Goal: Task Accomplishment & Management: Use online tool/utility

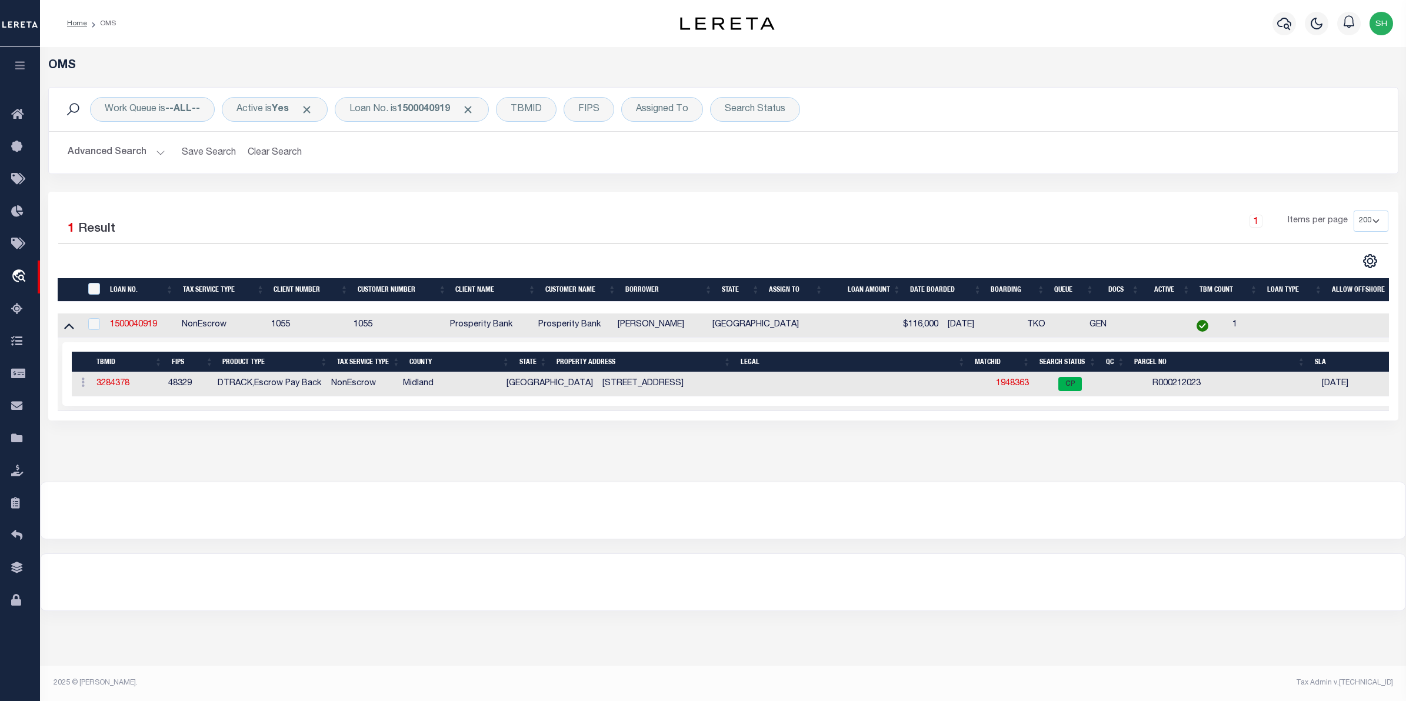
select select "200"
click at [395, 107] on div "Loan No. is 1500040919" at bounding box center [412, 109] width 154 height 25
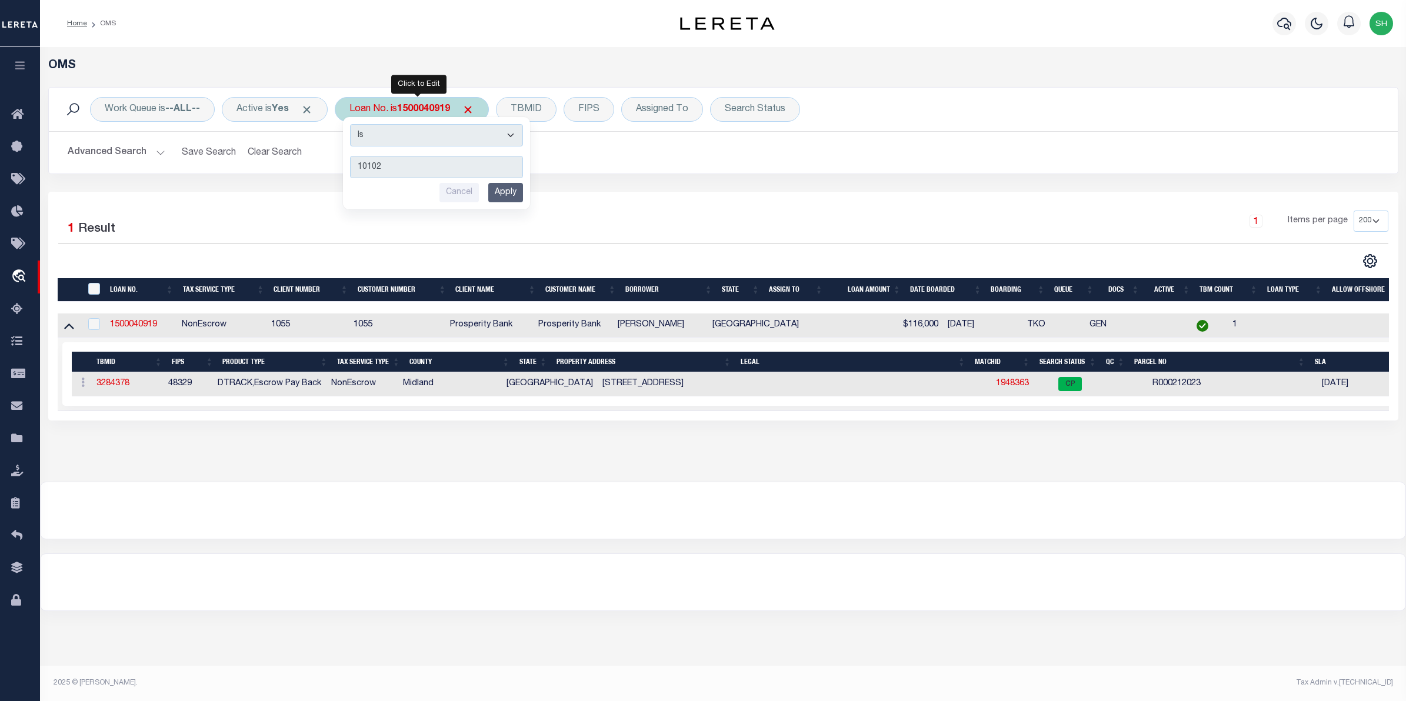
type input "10102"
click at [519, 198] on input "Apply" at bounding box center [505, 192] width 35 height 19
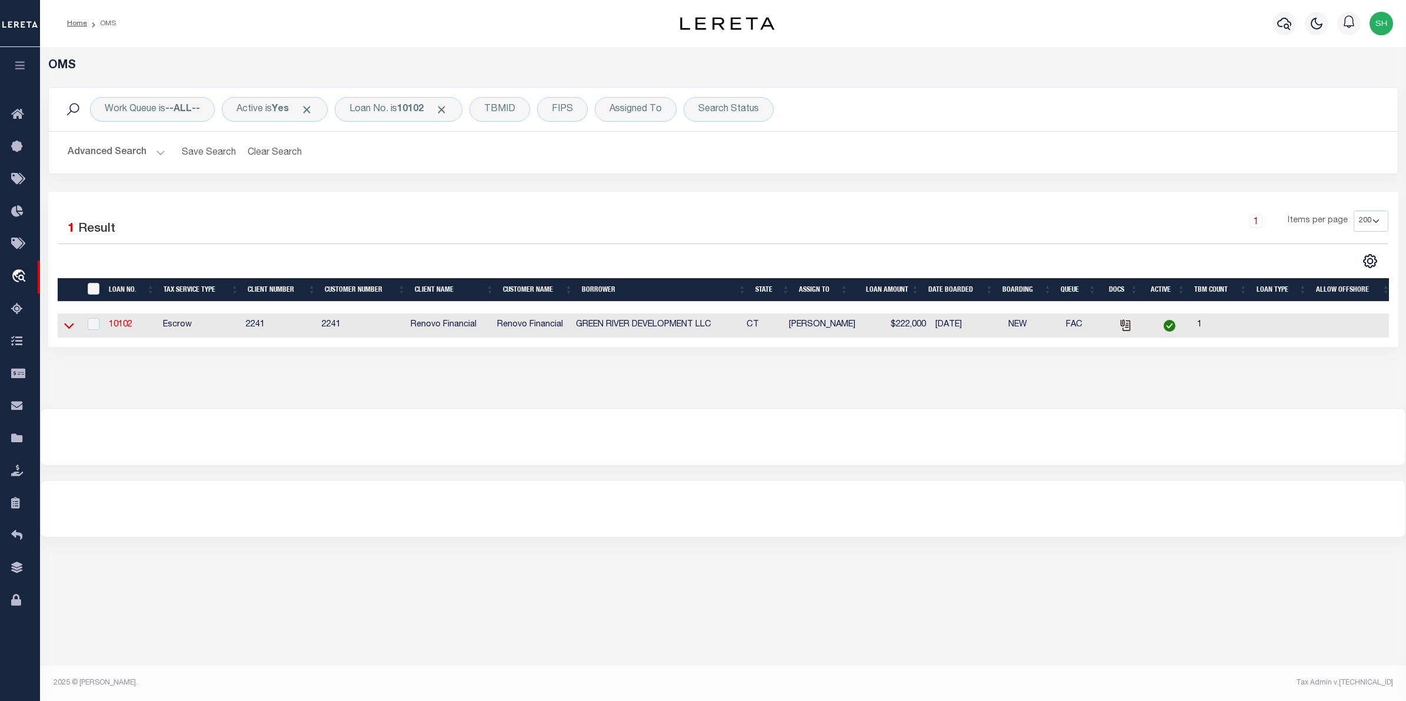
click at [69, 328] on icon at bounding box center [69, 325] width 10 height 12
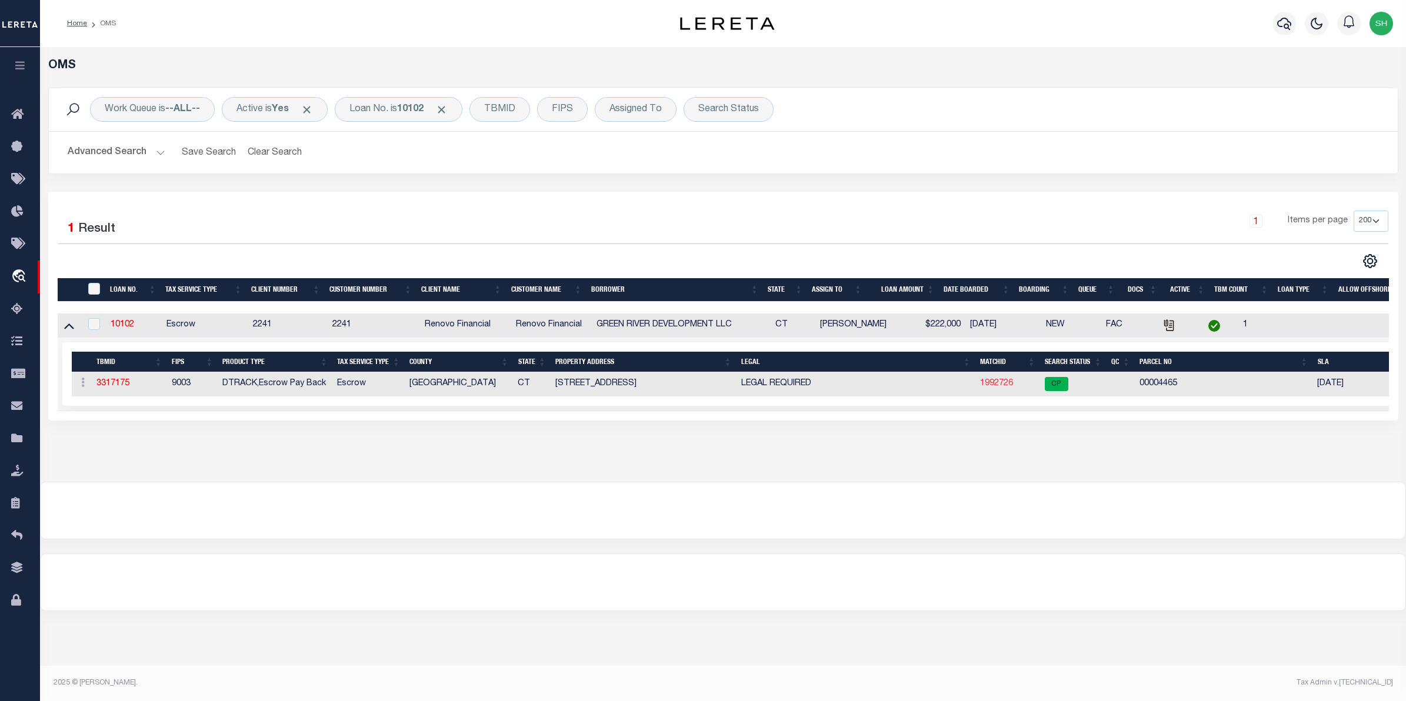
click at [997, 386] on link "1992726" at bounding box center [996, 383] width 33 height 8
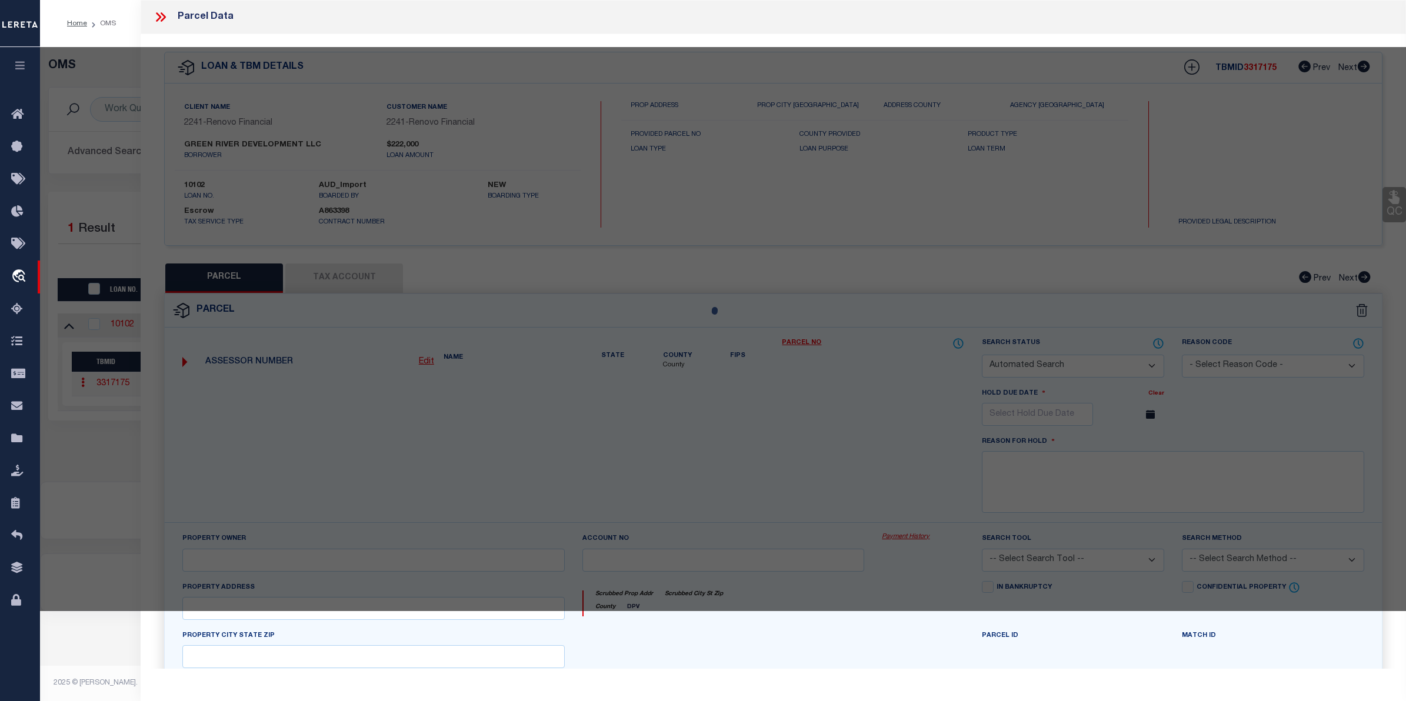
checkbox input "false"
select select "CP"
type input "GREEN RIVER DEVELOPMENT LLC"
select select
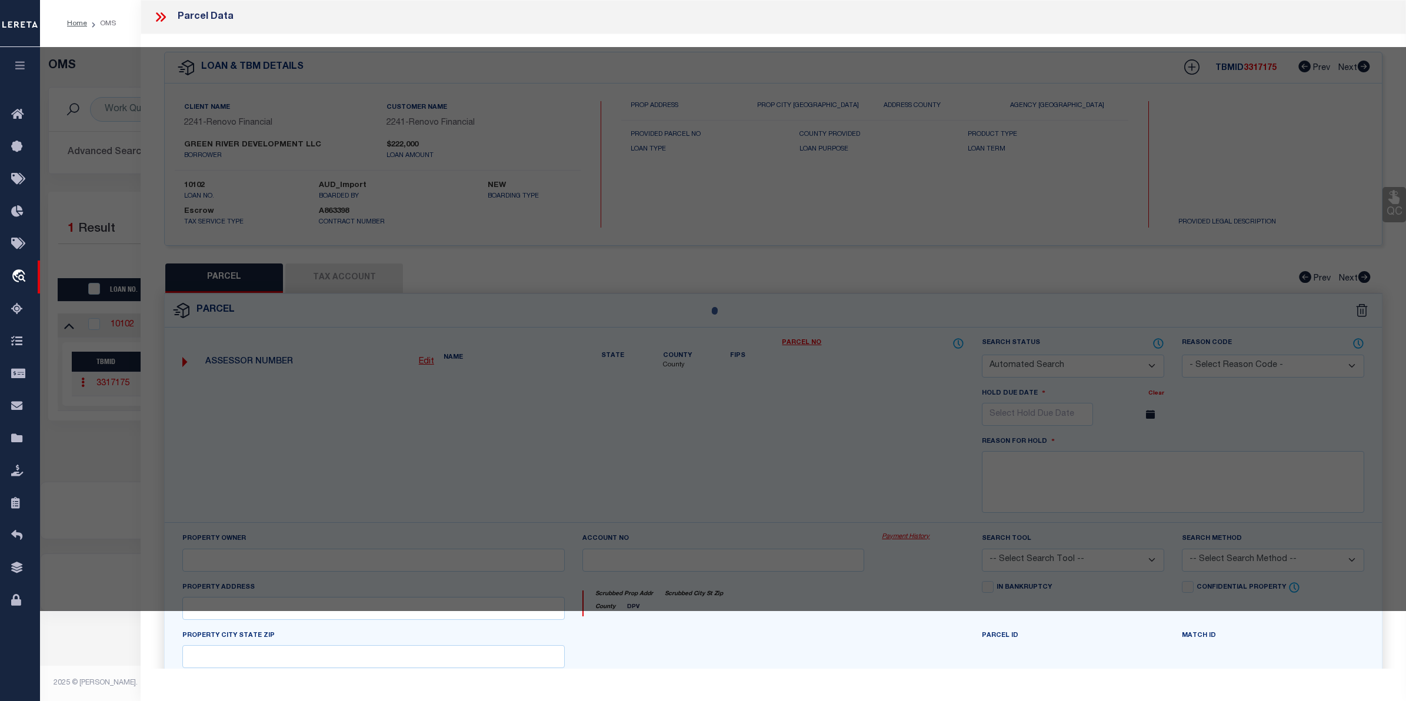
type input "205 FORBES ST"
checkbox input "false"
type input "East Hartford, CT 06108"
type textarea "47"
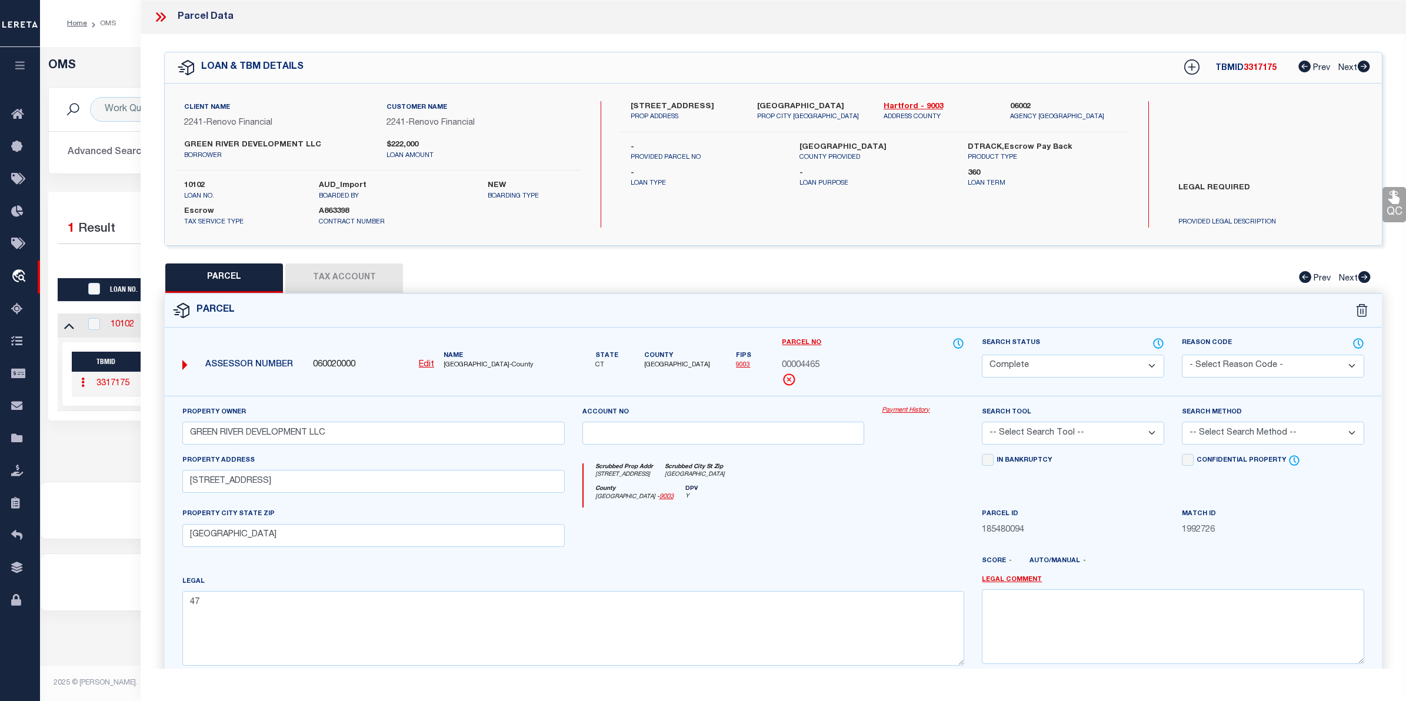
click at [912, 409] on link "Payment History" at bounding box center [923, 411] width 82 height 10
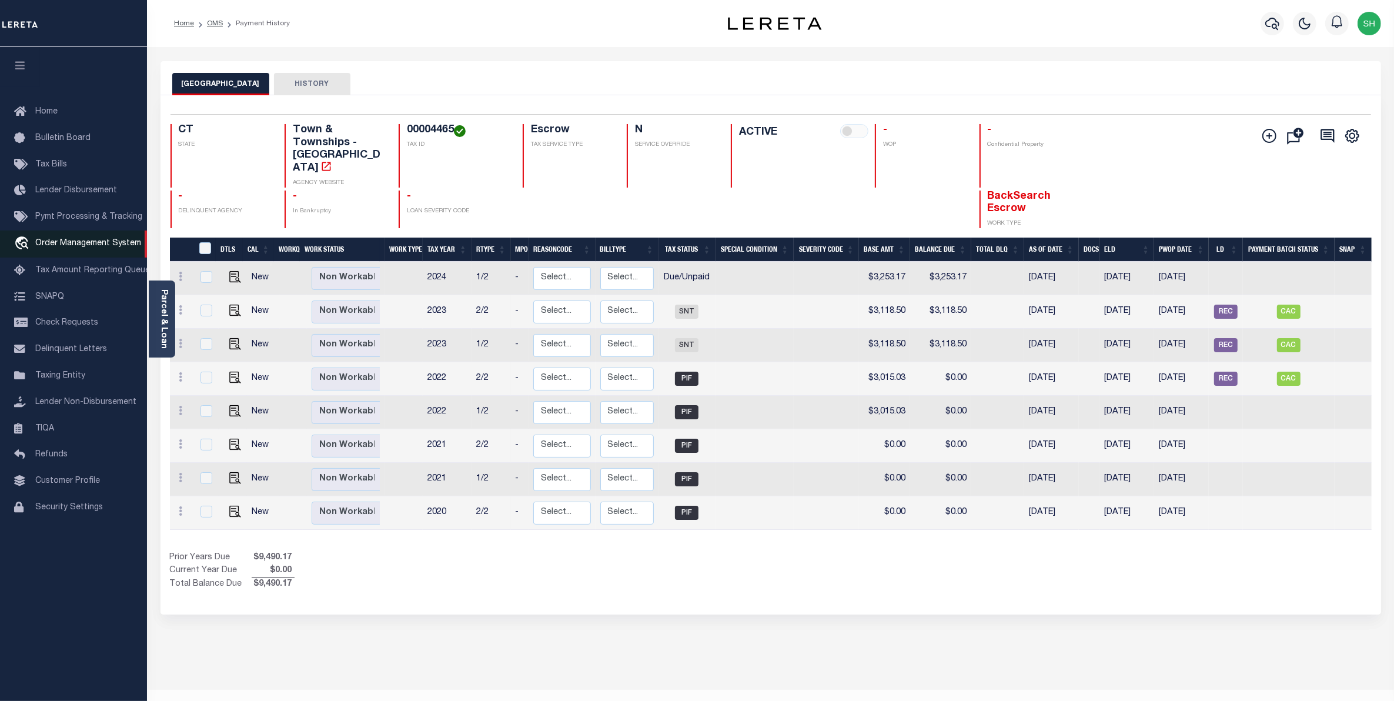
click at [63, 246] on span "Order Management System" at bounding box center [88, 243] width 106 height 8
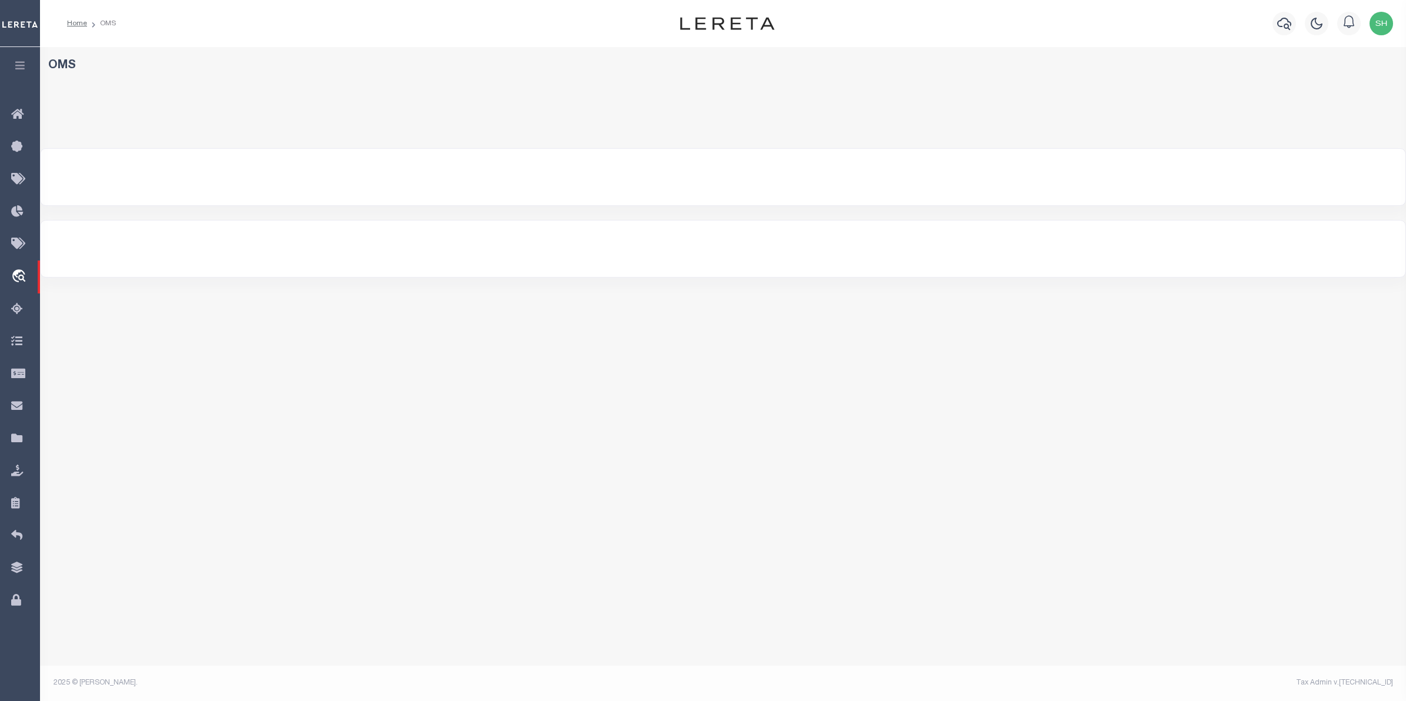
select select "200"
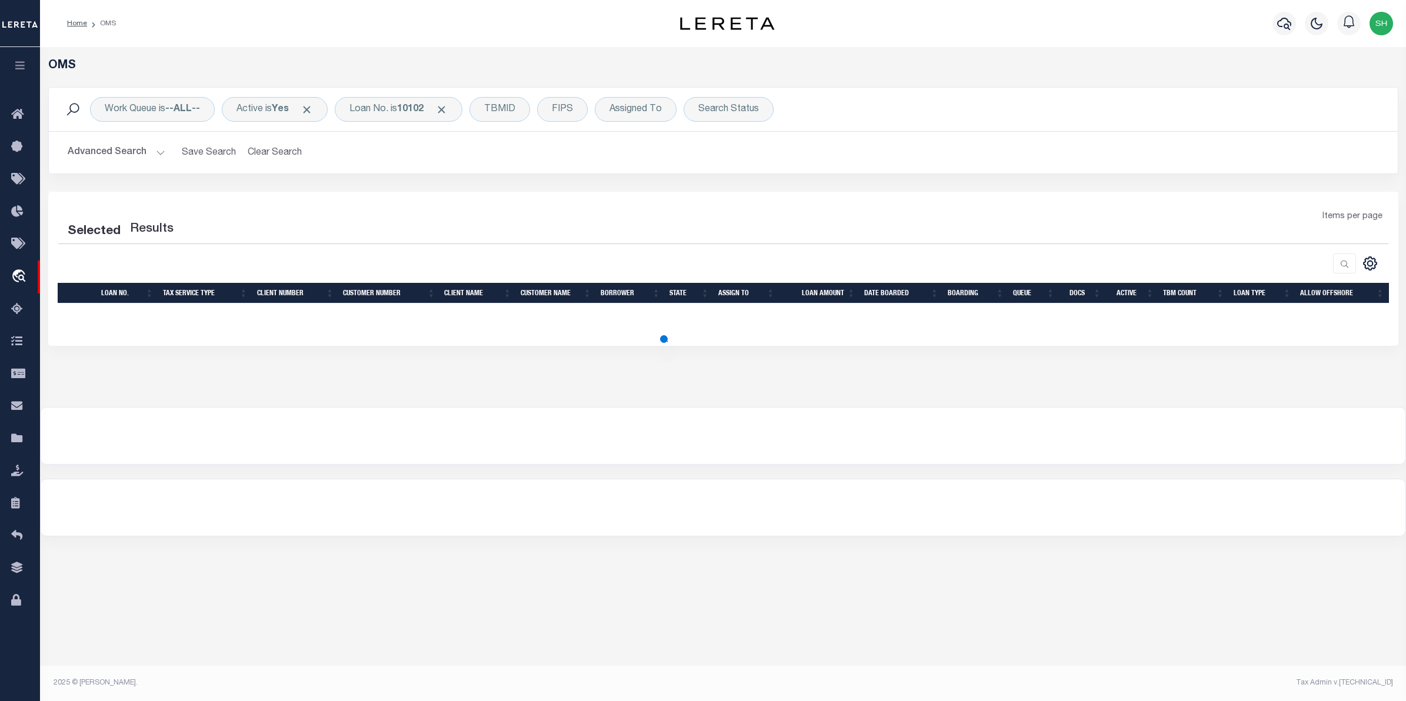
select select "200"
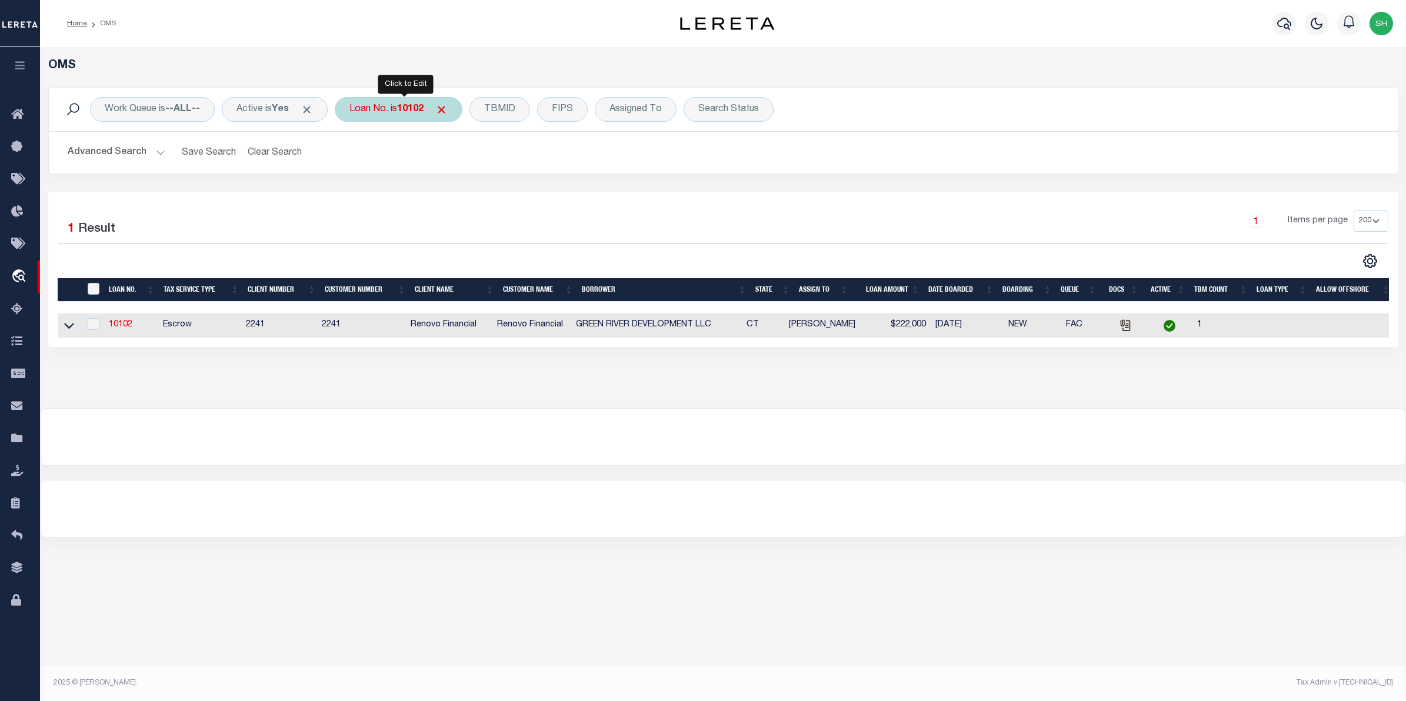
click at [415, 110] on b "10102" at bounding box center [410, 109] width 26 height 9
type input "7"
type input "1300021280"
click at [509, 190] on input "Apply" at bounding box center [505, 192] width 35 height 19
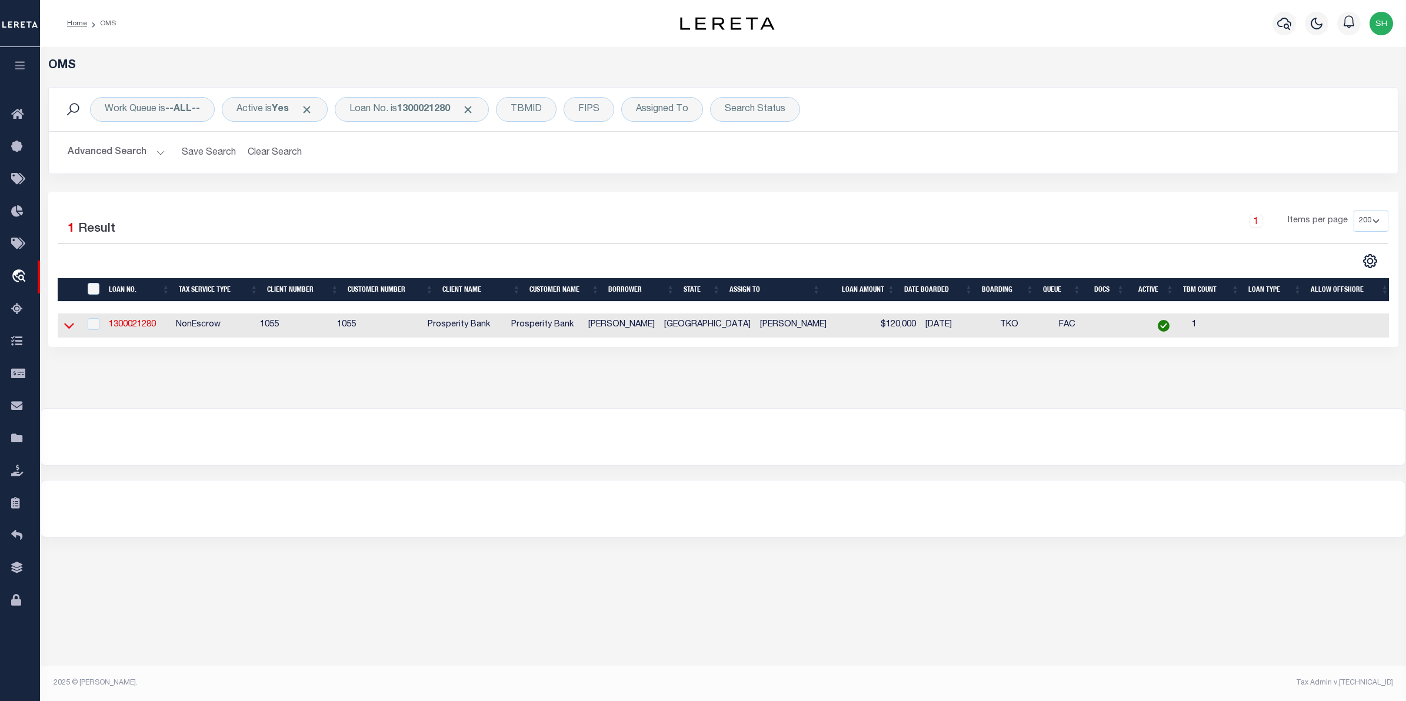
click at [69, 329] on icon at bounding box center [69, 326] width 10 height 6
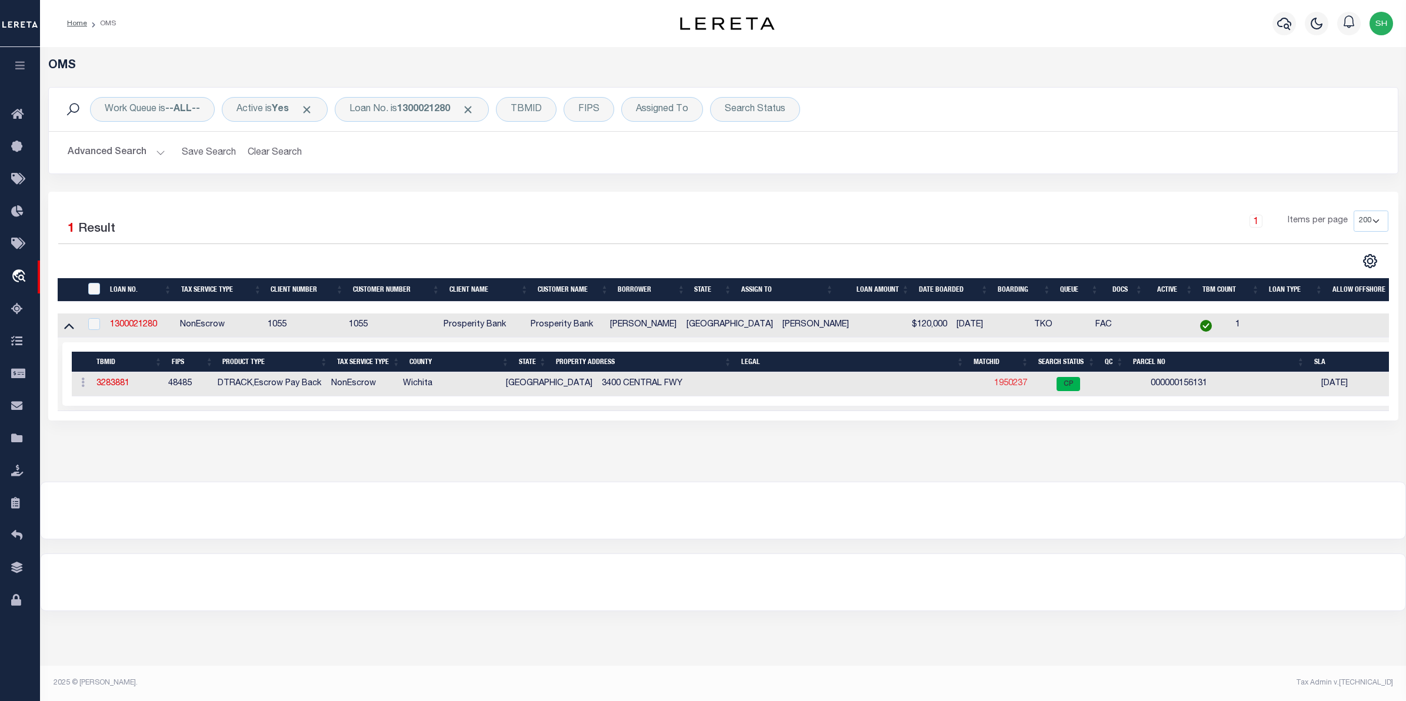
click at [994, 386] on link "1950237" at bounding box center [1010, 383] width 33 height 8
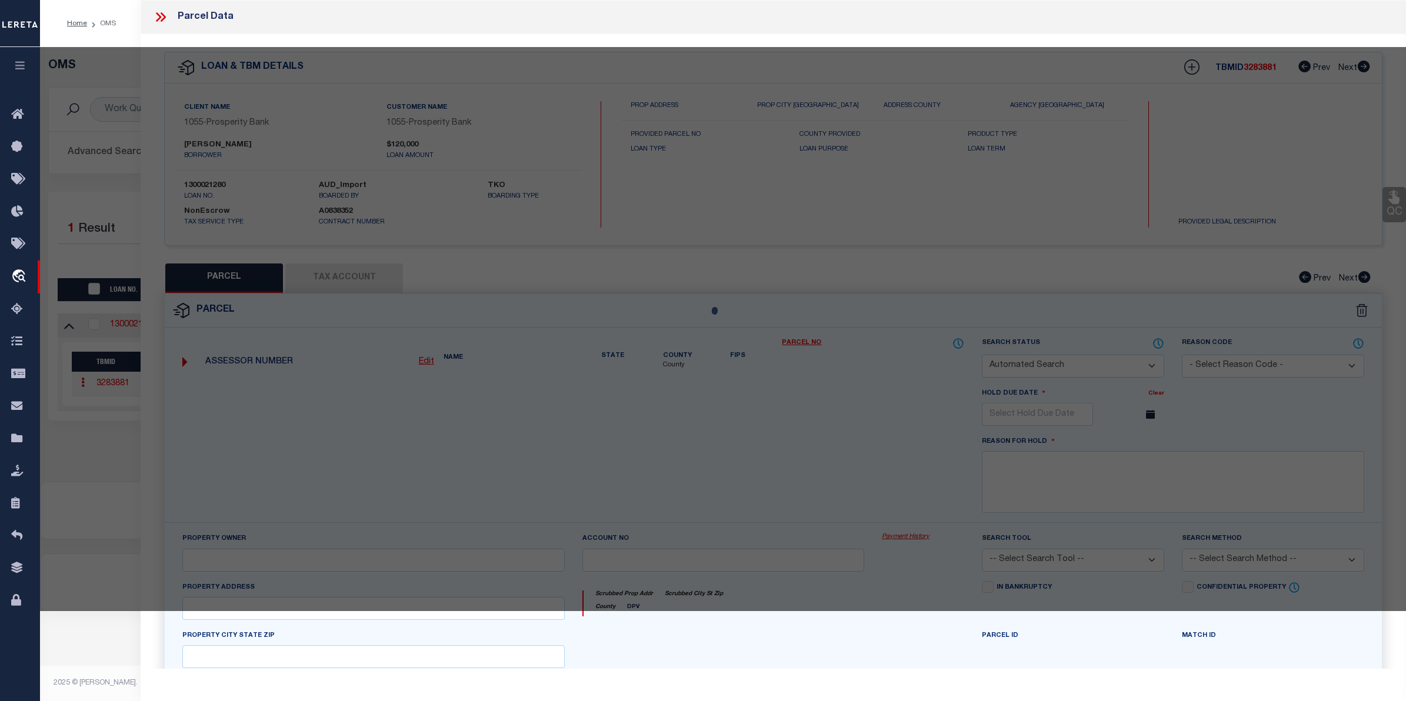
checkbox input "false"
select select "CP"
type input "GEE MICKEY"
select select
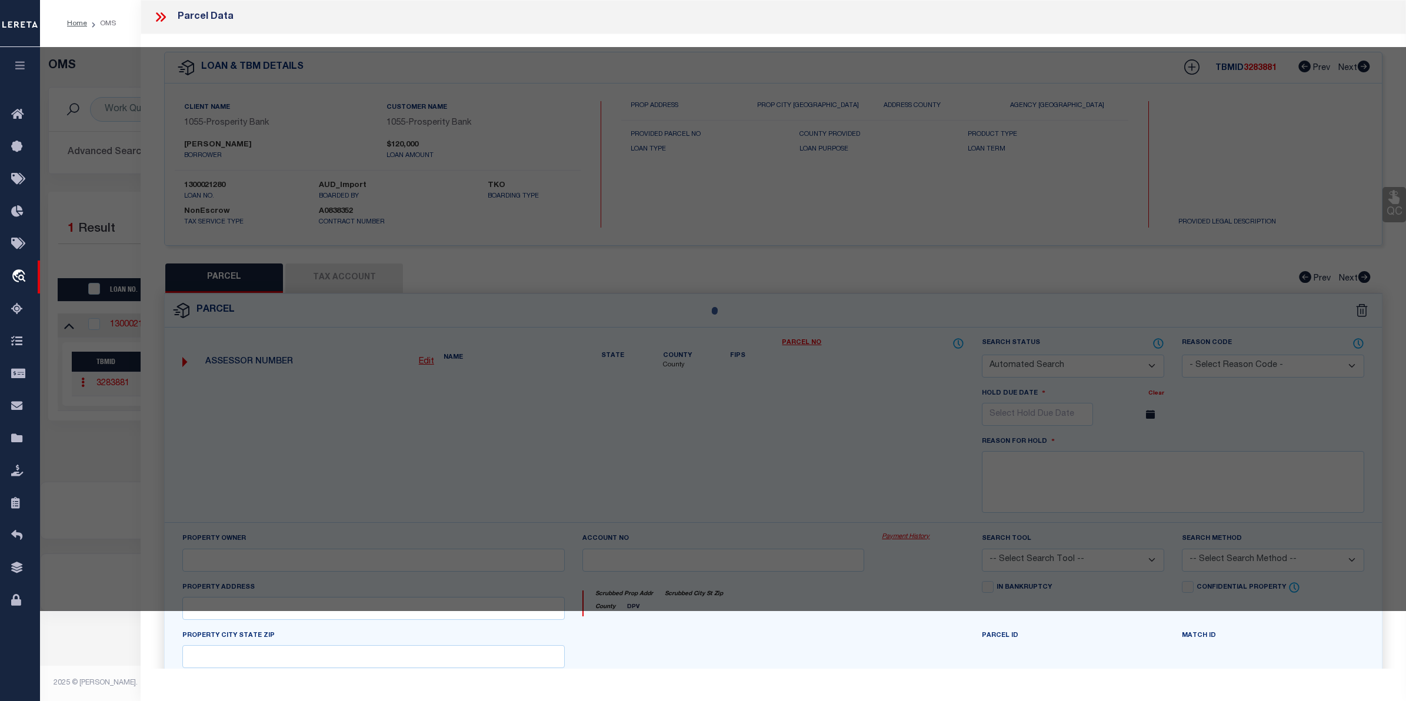
type input "1605 FISHER RD"
checkbox input "false"
type input "TX"
type textarea "25.55 AC BLK 30 CHEROKEE CO. SL"
type textarea "Based on provided parcel number."
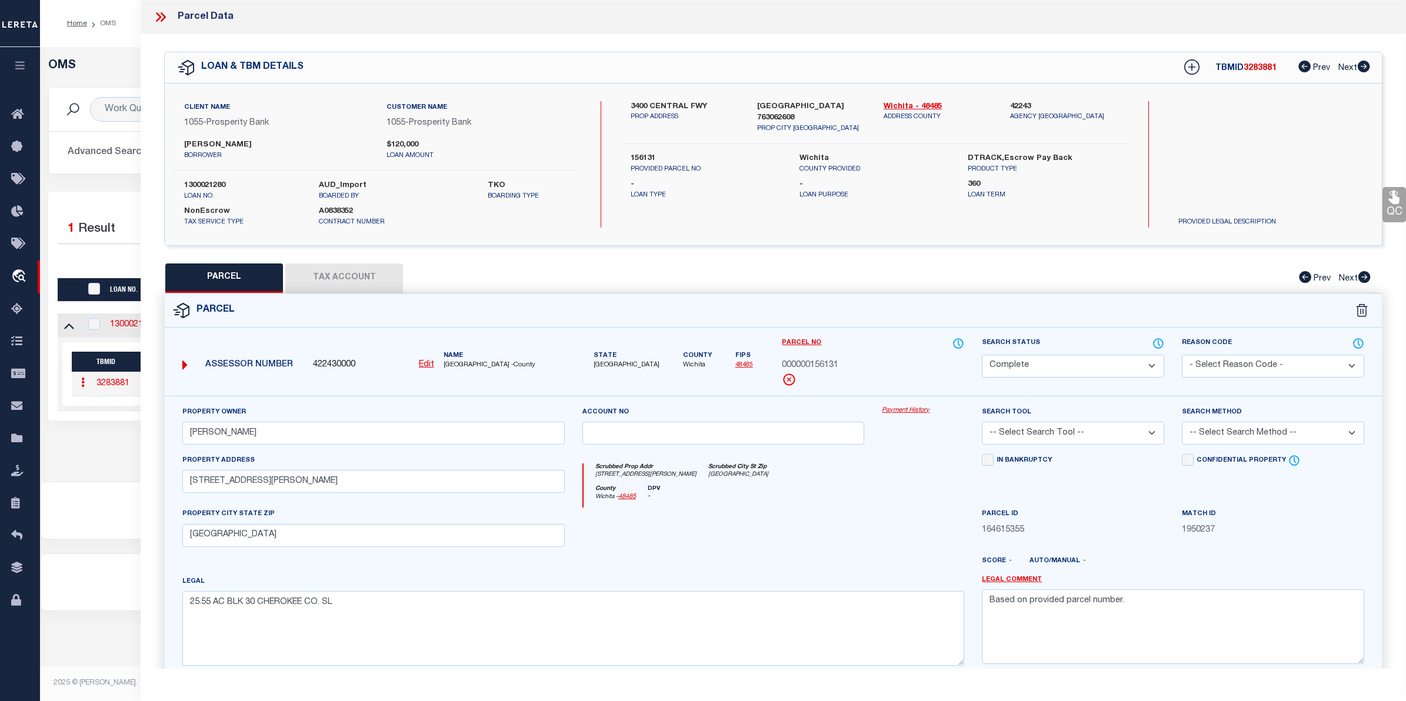
click at [925, 413] on link "Payment History" at bounding box center [923, 411] width 82 height 10
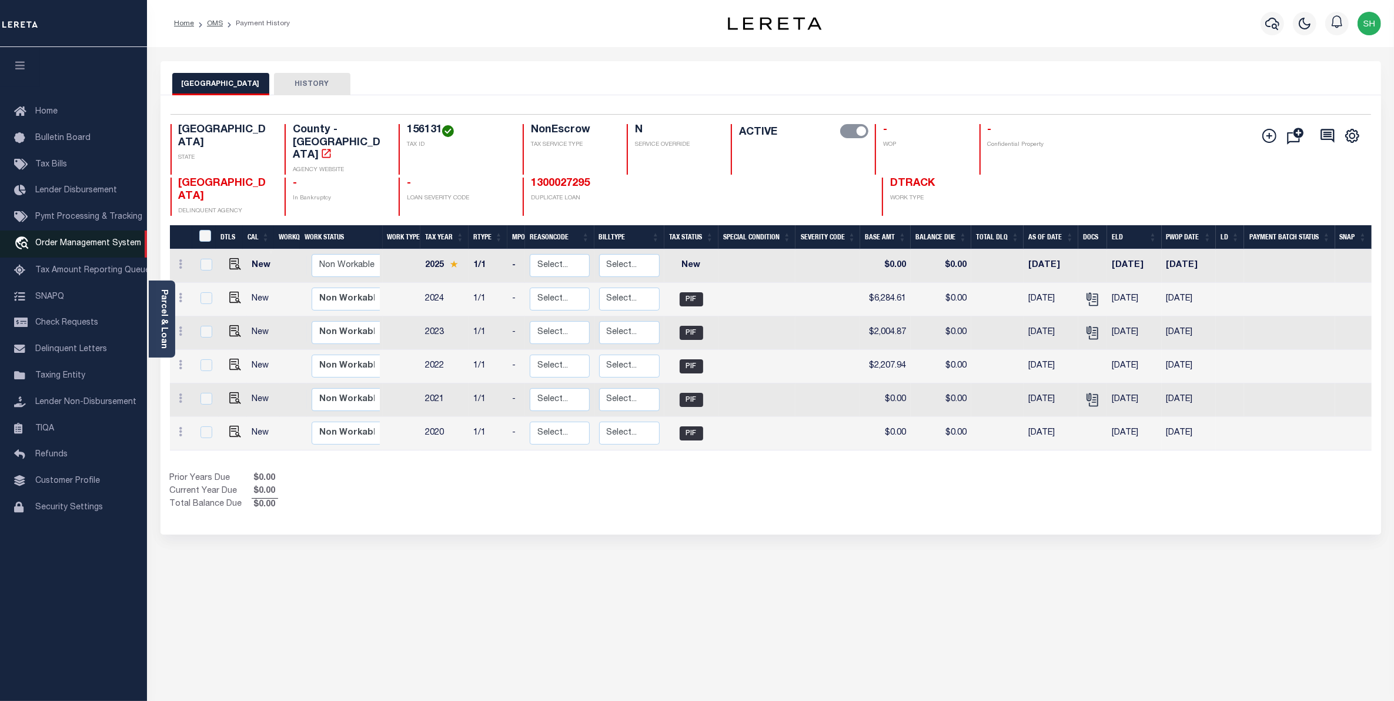
click at [71, 245] on span "Order Management System" at bounding box center [88, 243] width 106 height 8
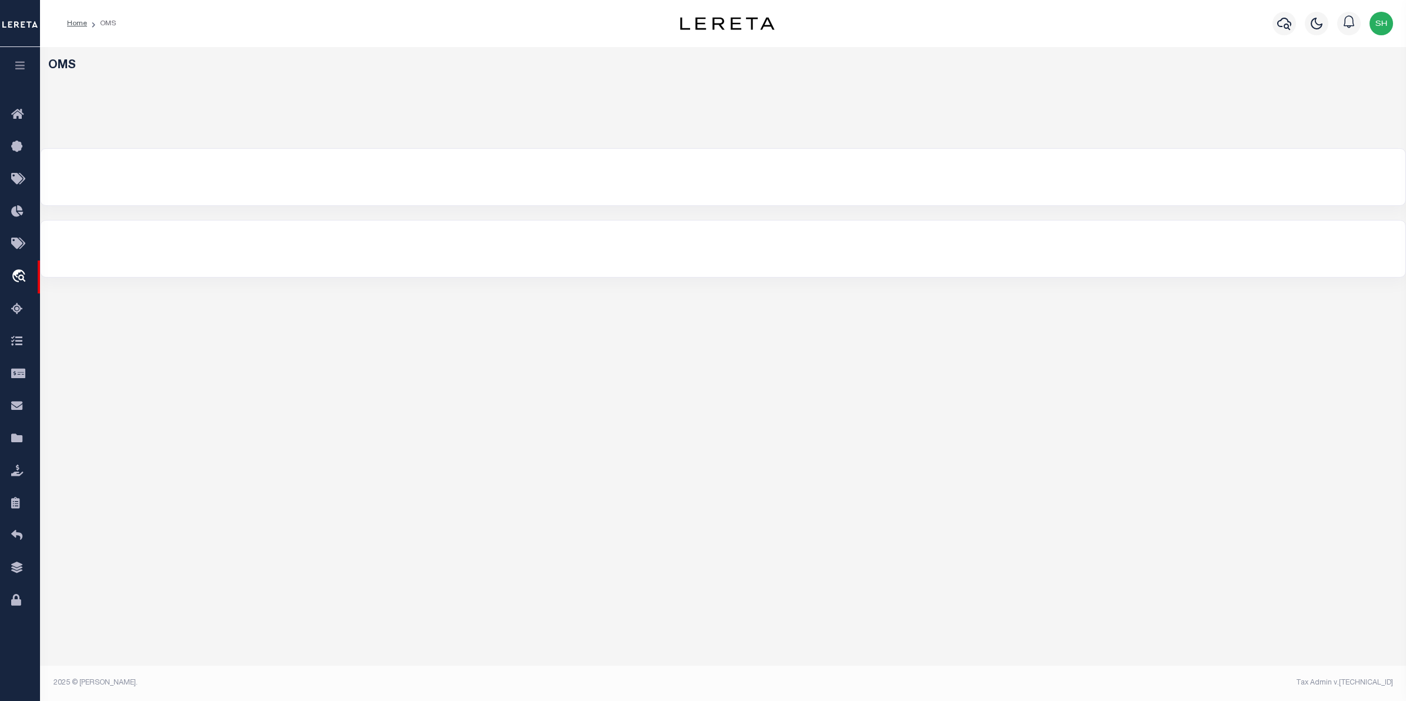
select select "200"
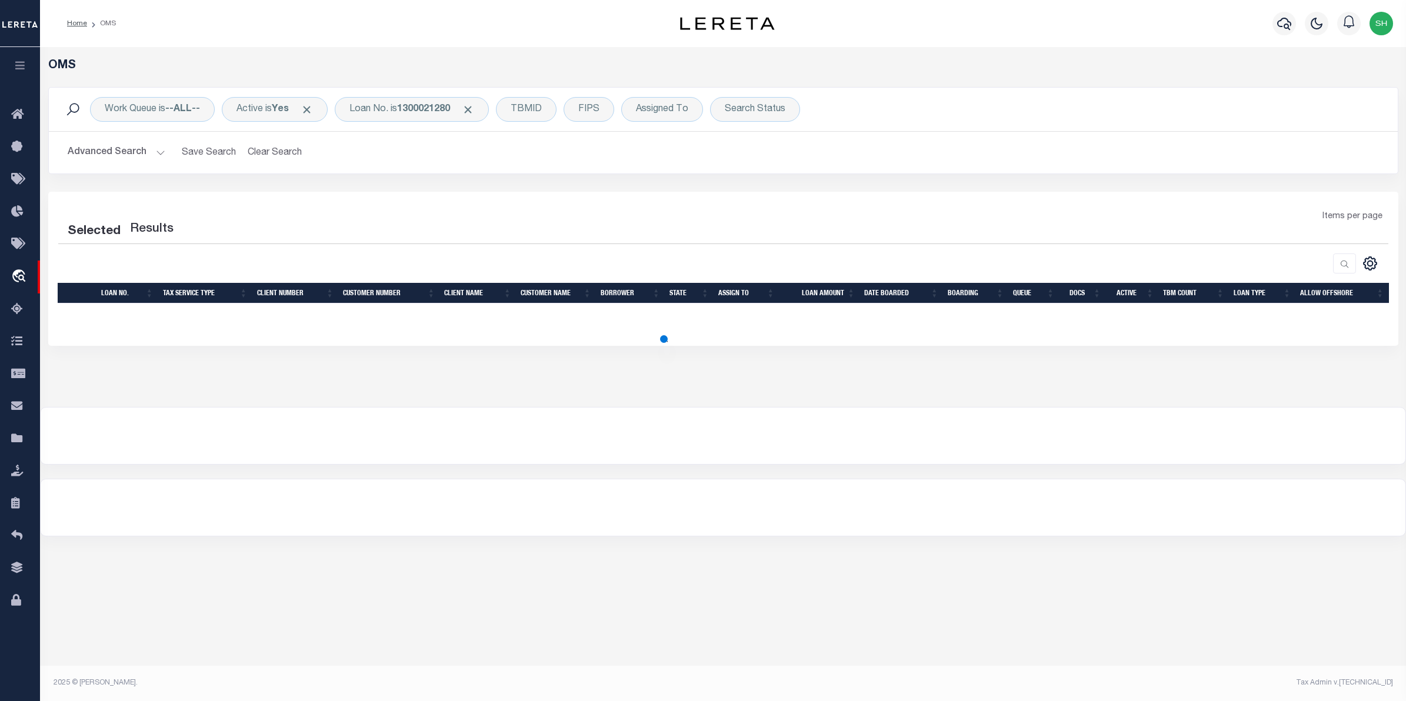
select select "200"
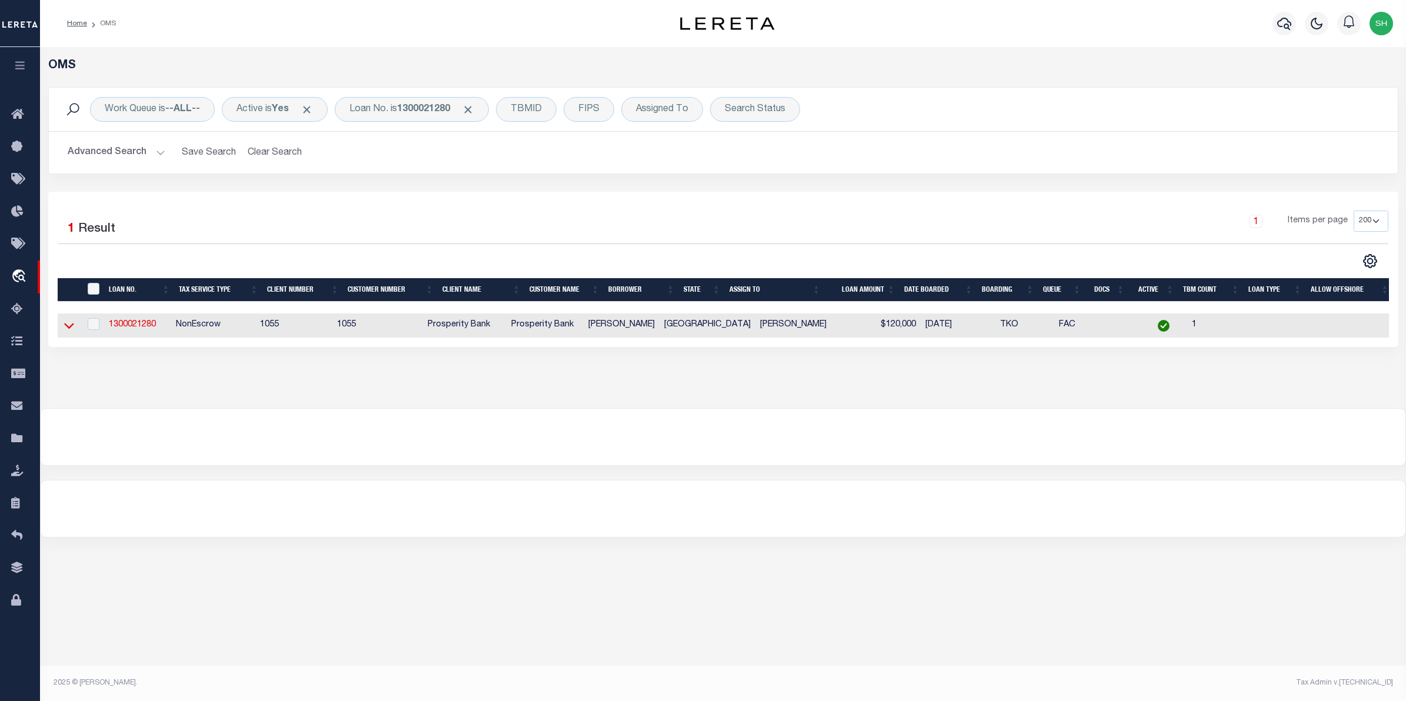
click at [71, 330] on icon at bounding box center [69, 325] width 10 height 12
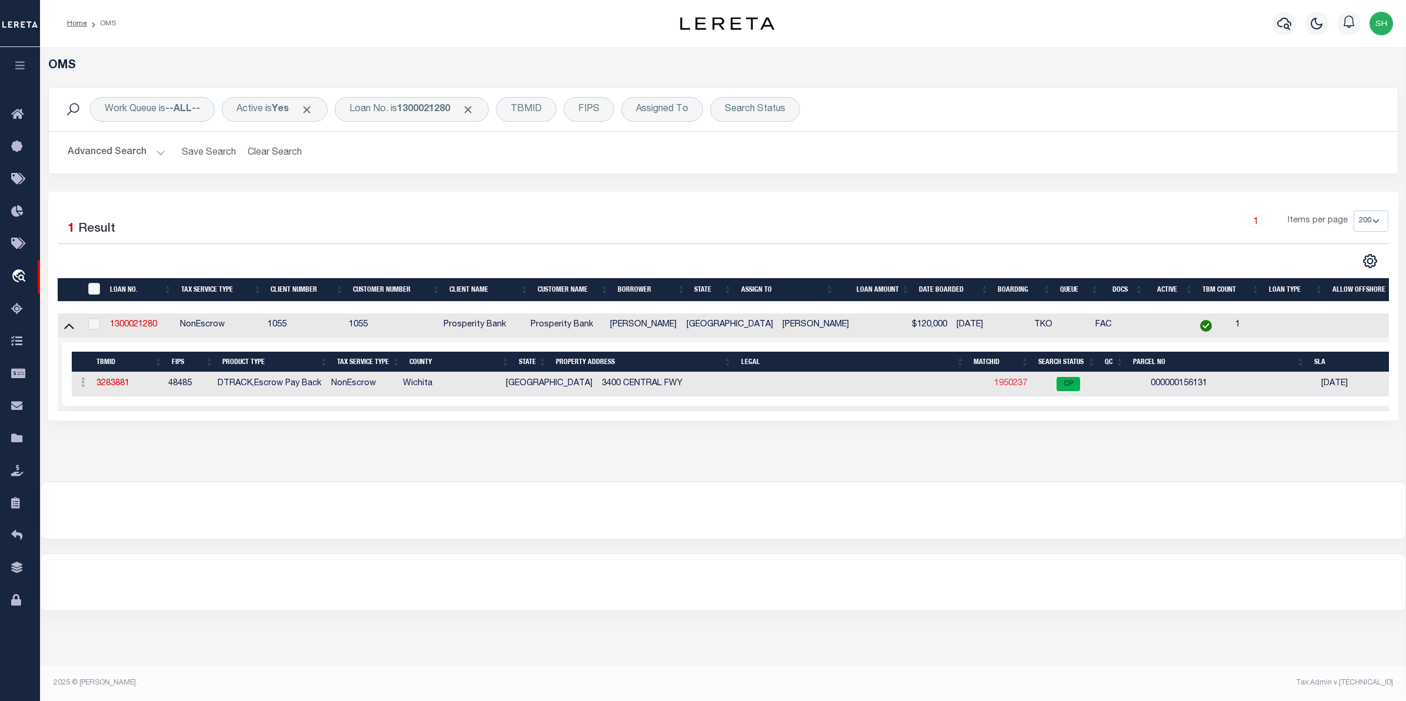
click at [994, 385] on link "1950237" at bounding box center [1010, 383] width 33 height 8
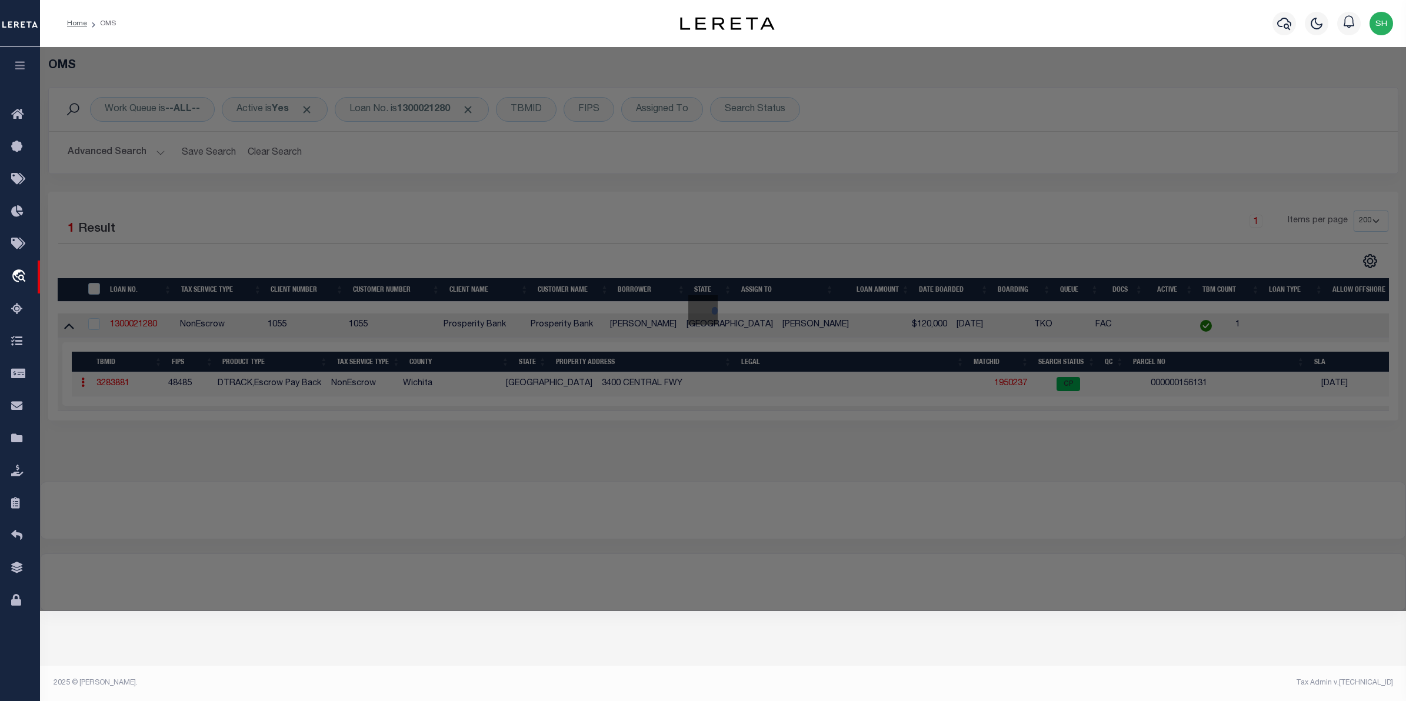
checkbox input "false"
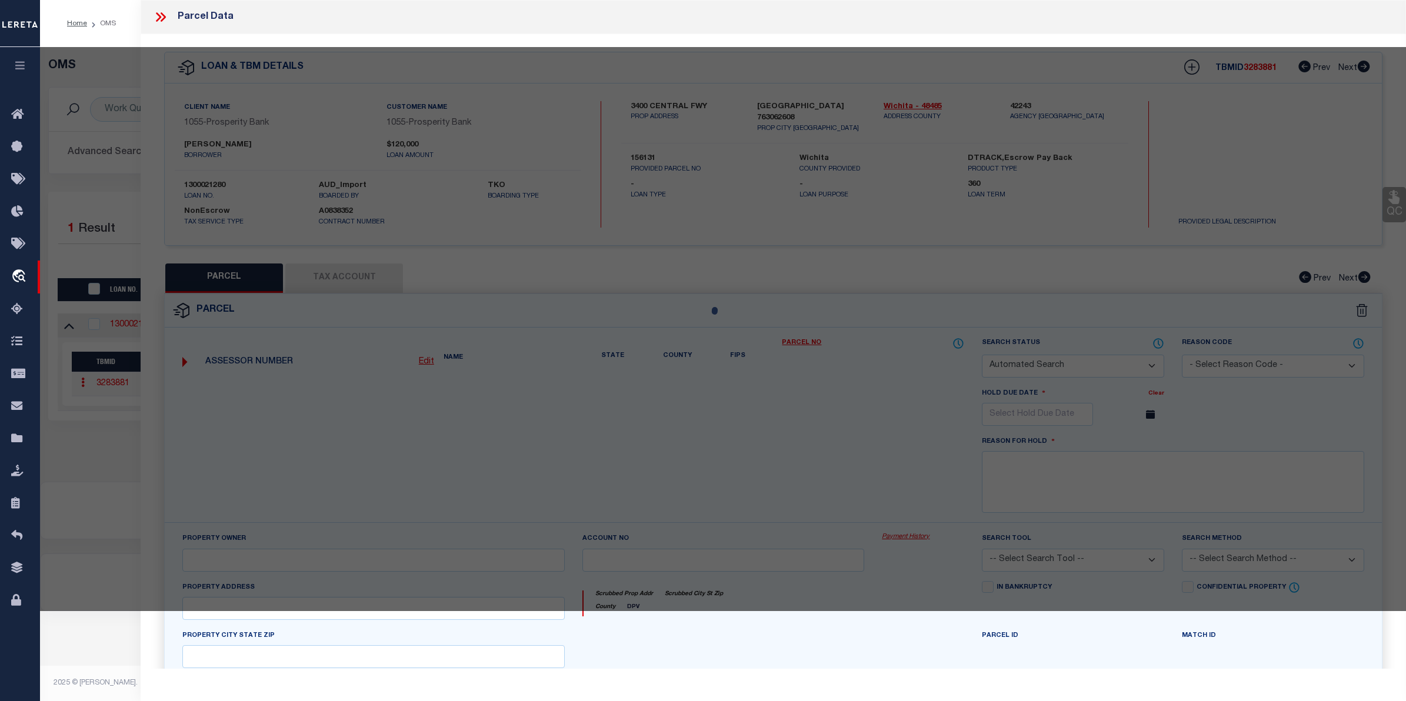
select select "CP"
type input "GEE MICKEY"
select select
type input "1605 FISHER RD"
checkbox input "false"
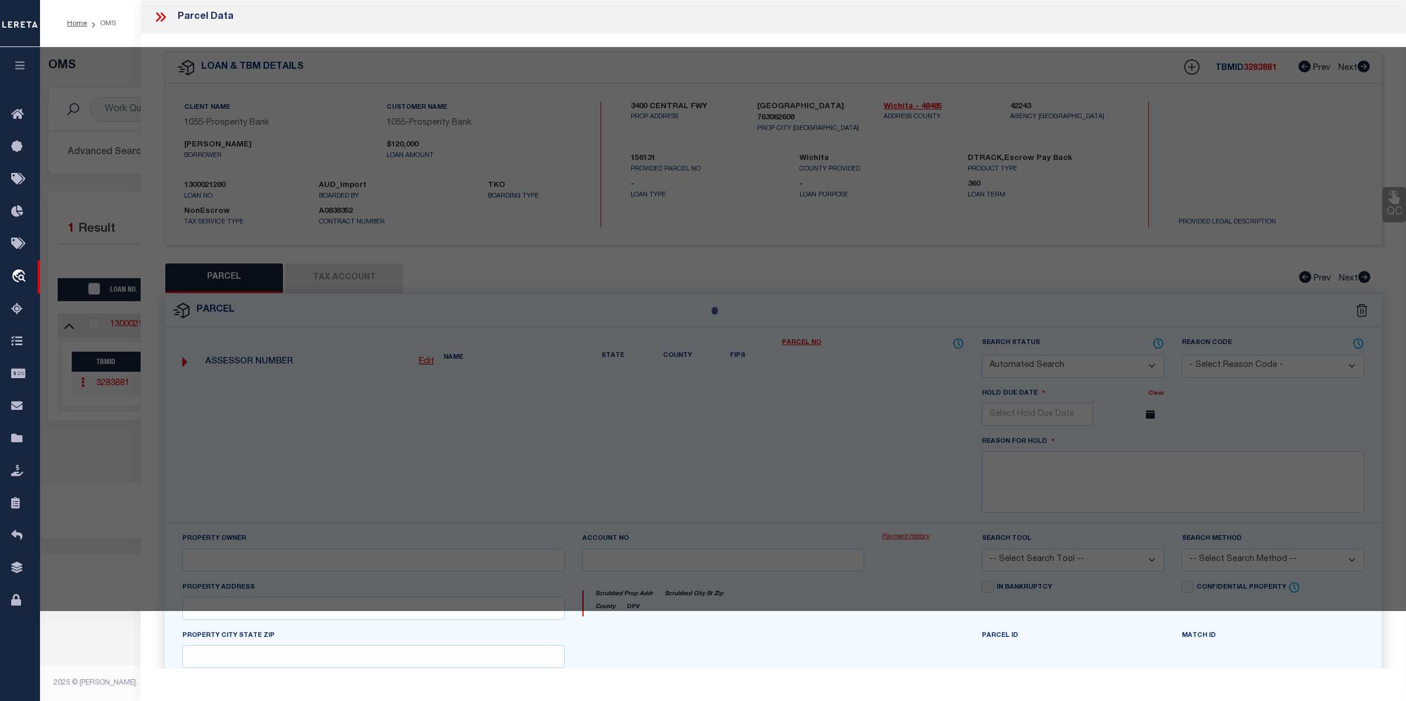
type input "[GEOGRAPHIC_DATA]"
type textarea "25.55 AC BLK 30 CHEROKEE CO. SL"
type textarea "Based on provided parcel number."
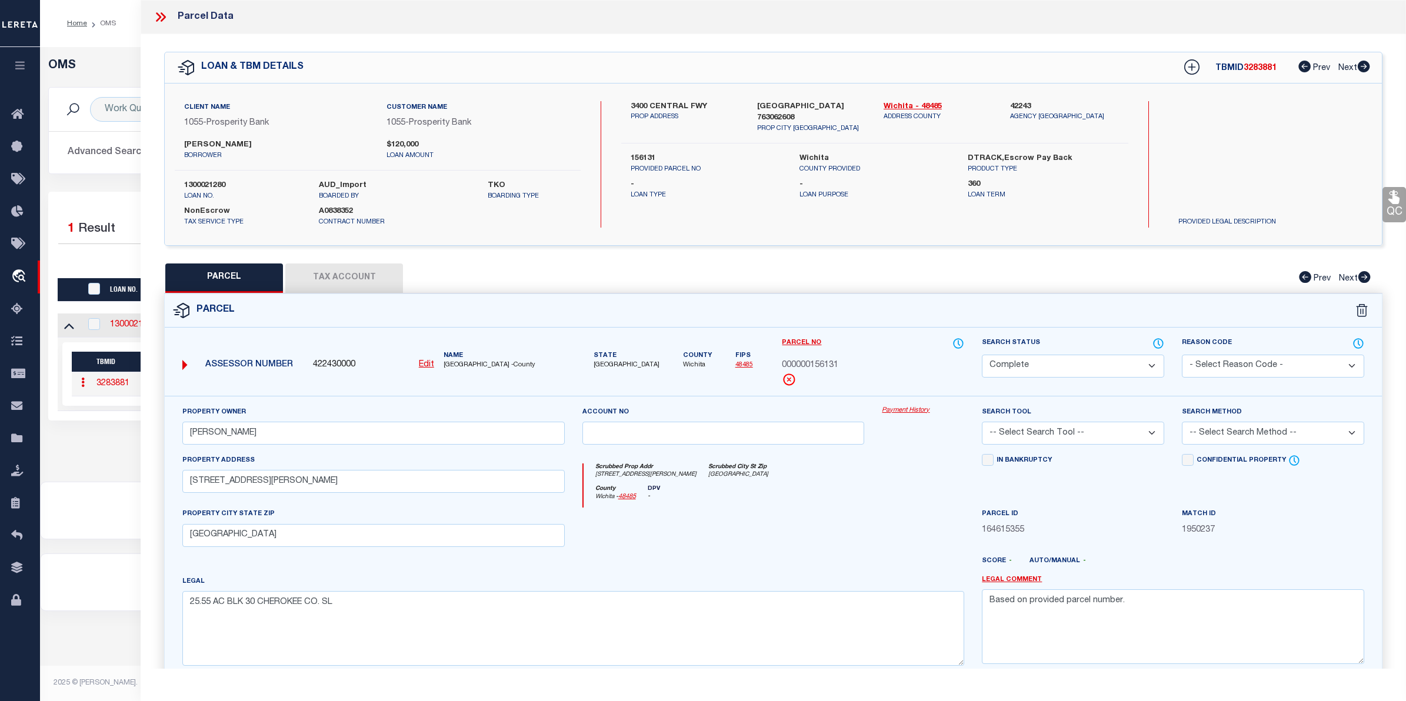
click at [923, 412] on link "Payment History" at bounding box center [923, 411] width 82 height 10
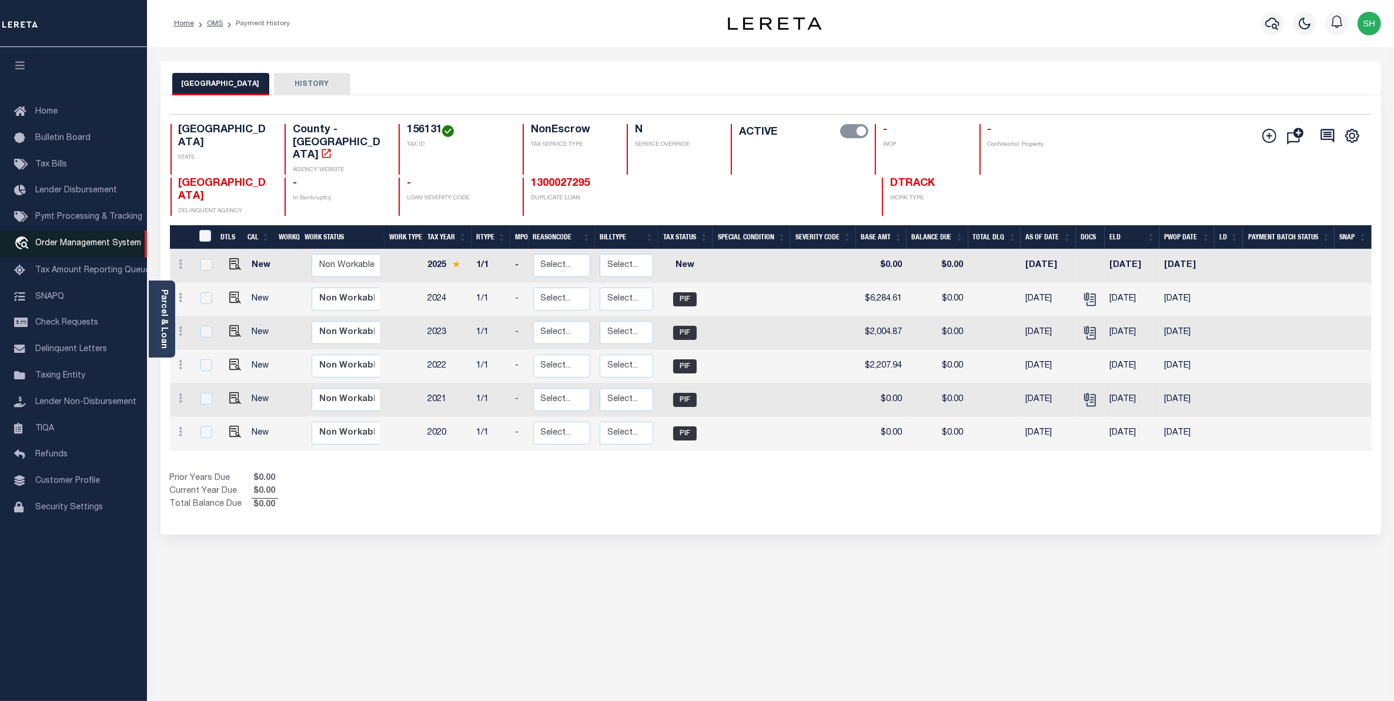
click at [71, 248] on span "Order Management System" at bounding box center [88, 243] width 106 height 8
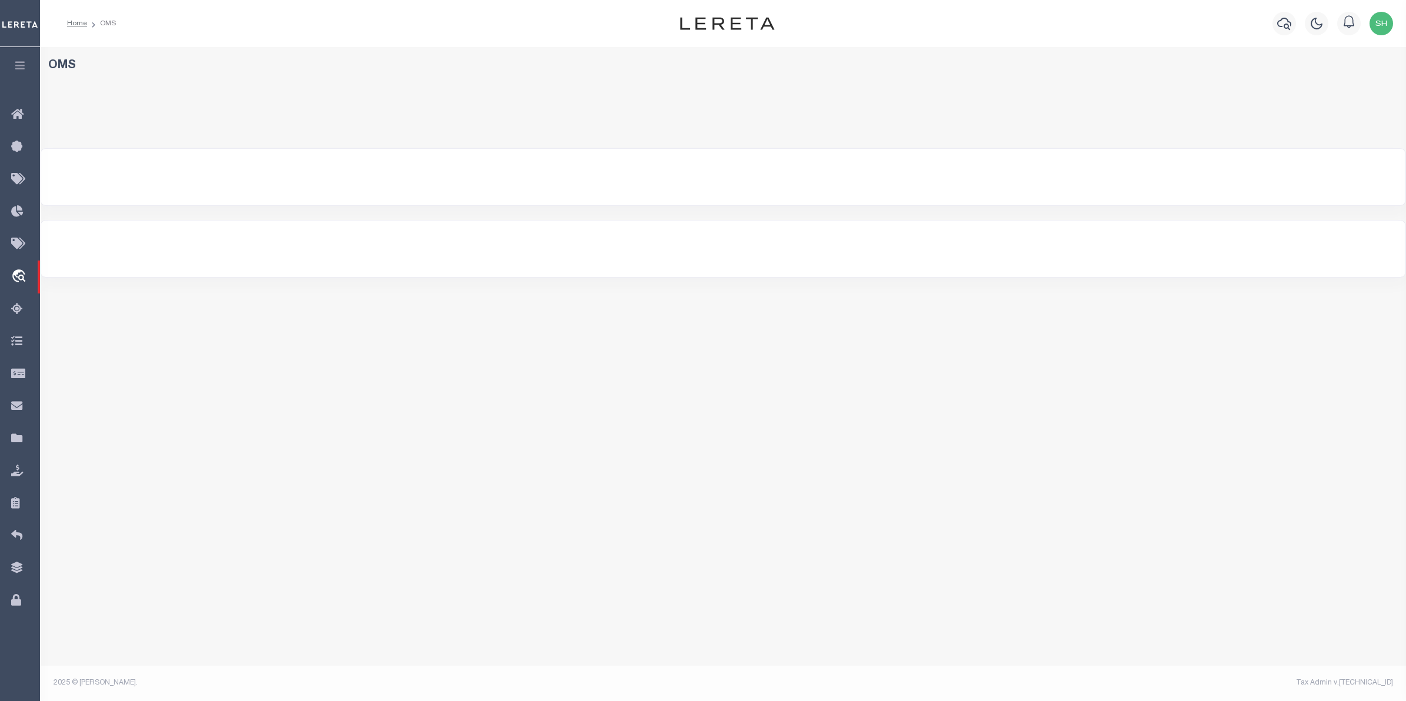
select select "200"
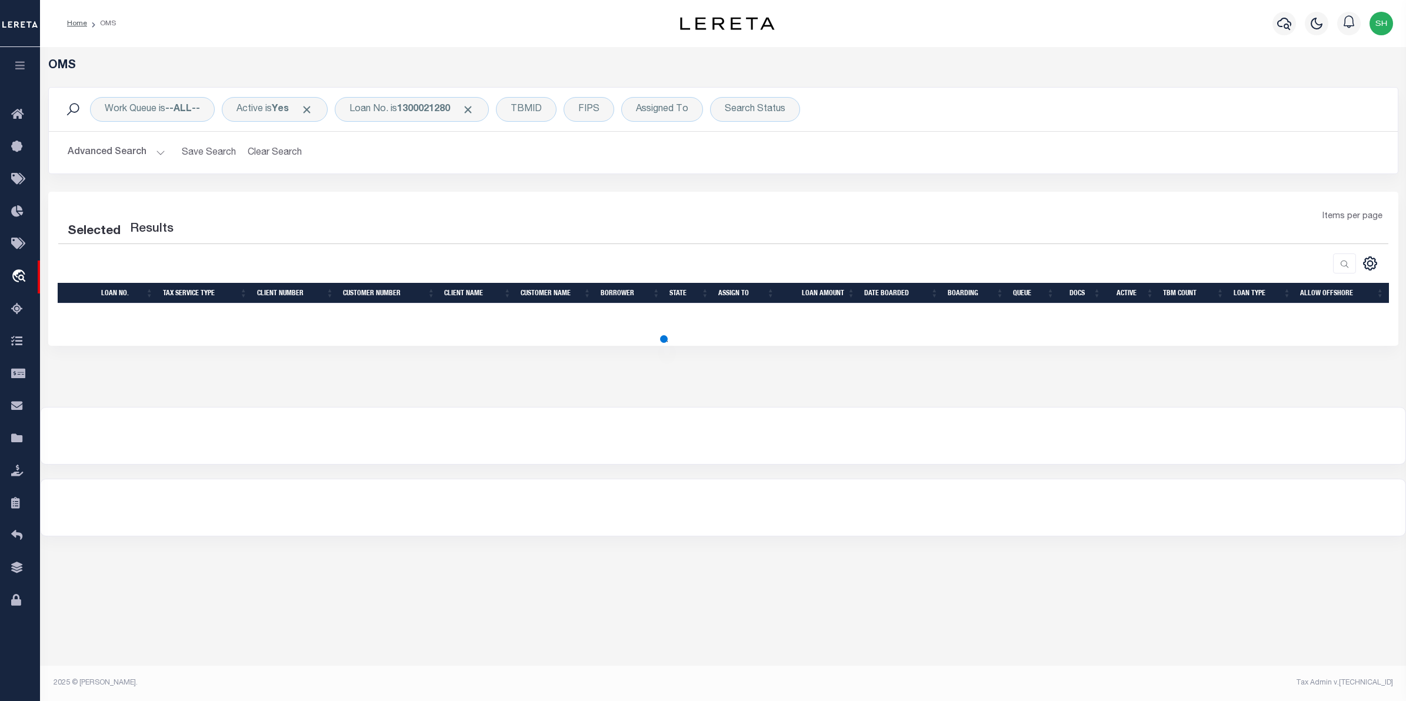
select select "200"
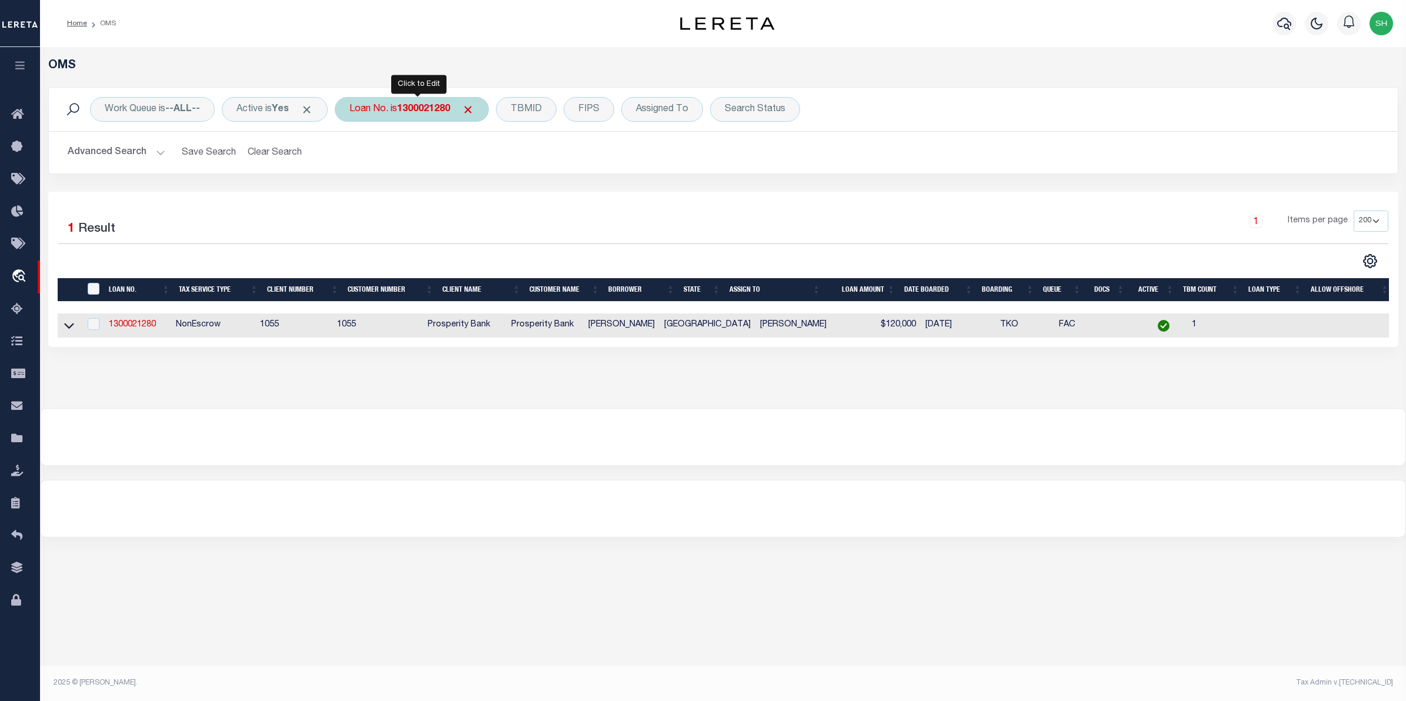
click at [451, 118] on div "Loan No. is 1300021280" at bounding box center [412, 109] width 154 height 25
type input "5415844"
click at [515, 192] on input "Apply" at bounding box center [505, 192] width 35 height 19
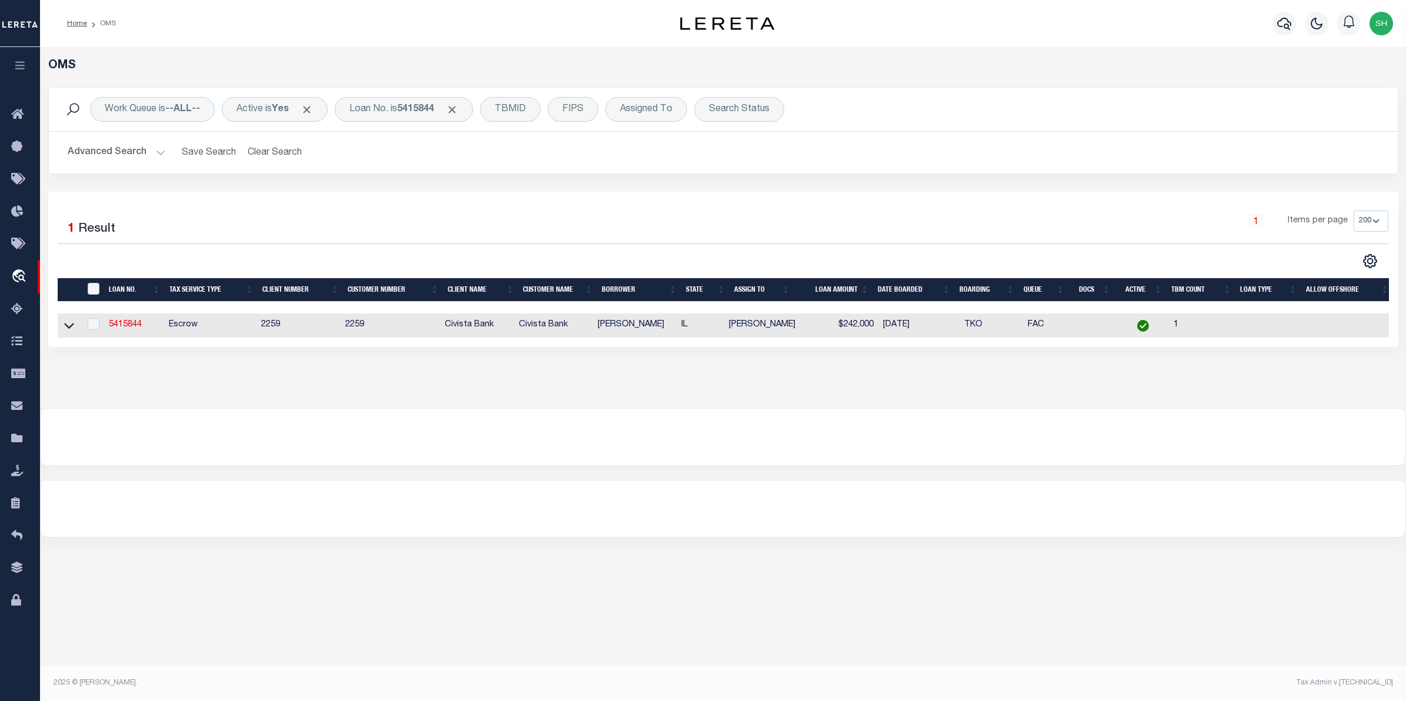
drag, startPoint x: 72, startPoint y: 325, endPoint x: 904, endPoint y: 471, distance: 844.9
click at [72, 325] on icon at bounding box center [69, 325] width 10 height 12
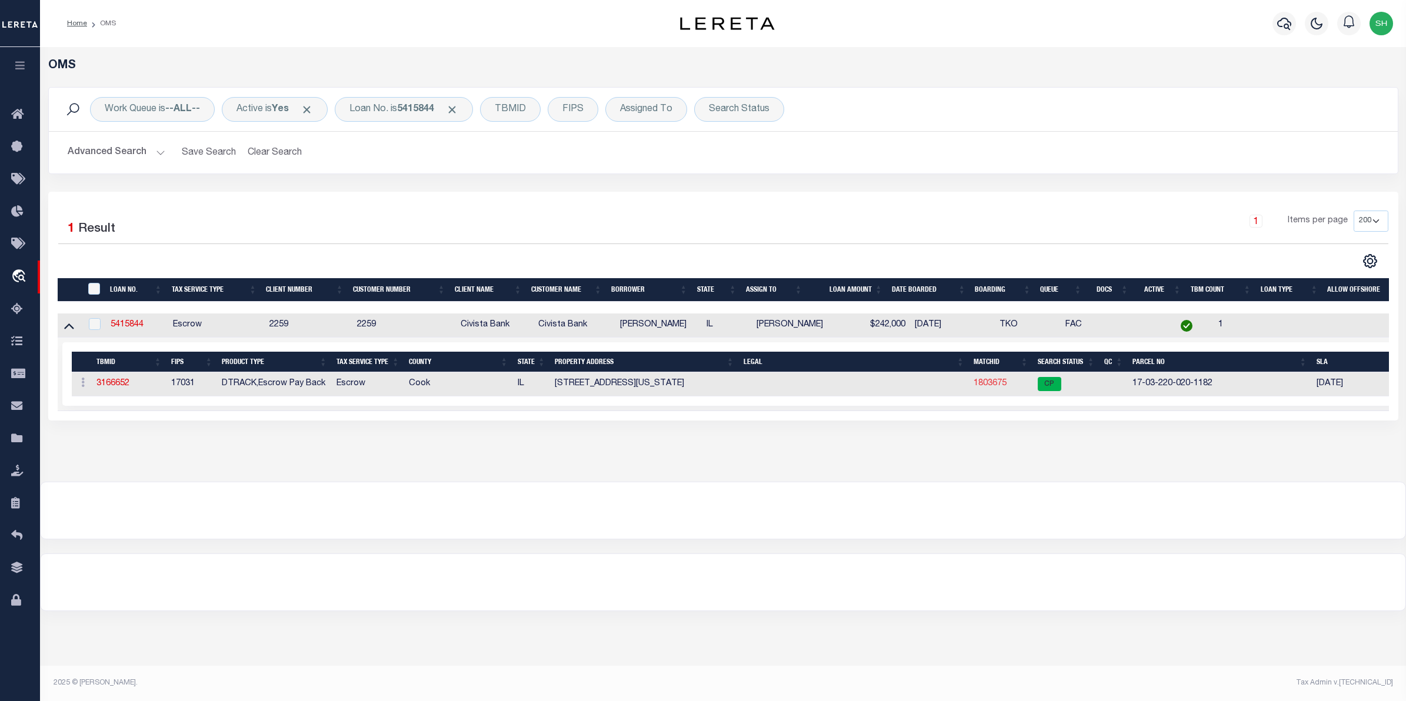
click at [1000, 388] on link "1803675" at bounding box center [989, 383] width 33 height 8
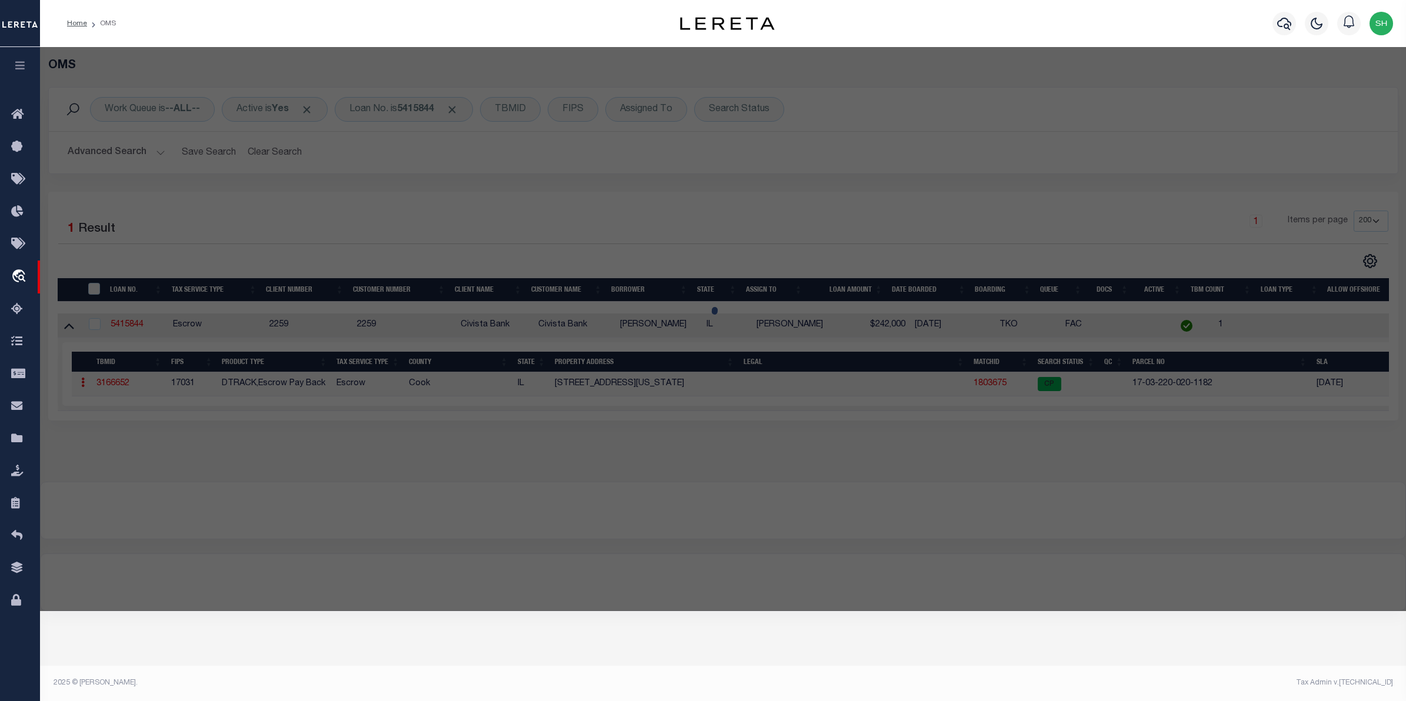
checkbox input "false"
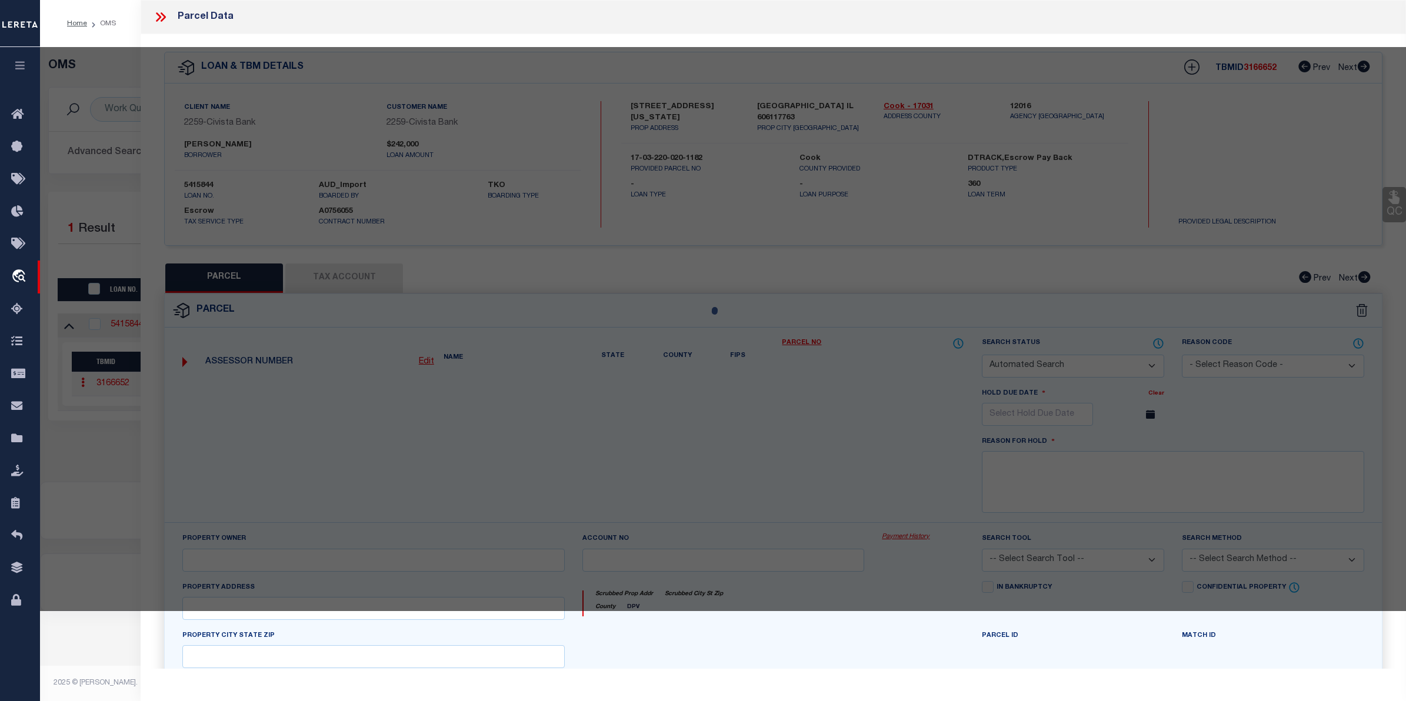
select select "CP"
type input "BASHAR JOUMA"
select select
type input "175 E DELAWARE PL"
checkbox input "false"
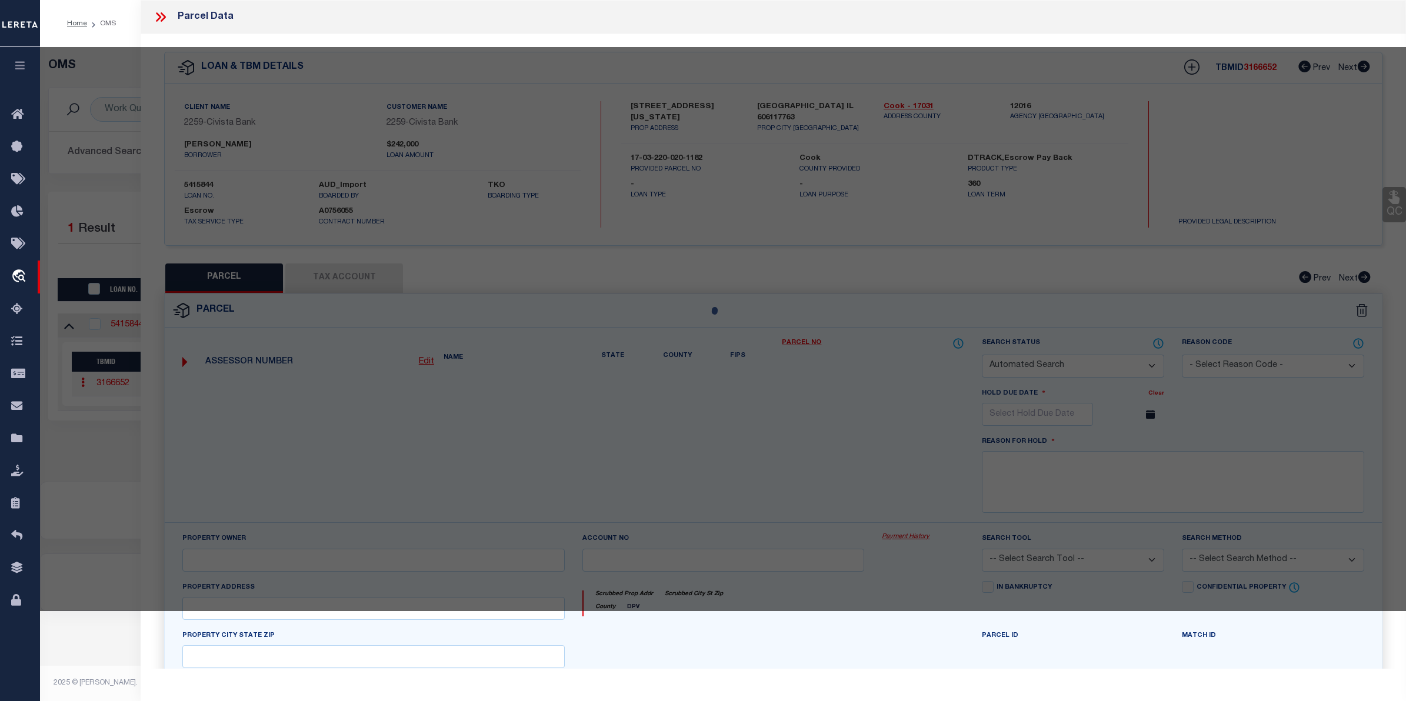
type input "[GEOGRAPHIC_DATA] IL 606117763"
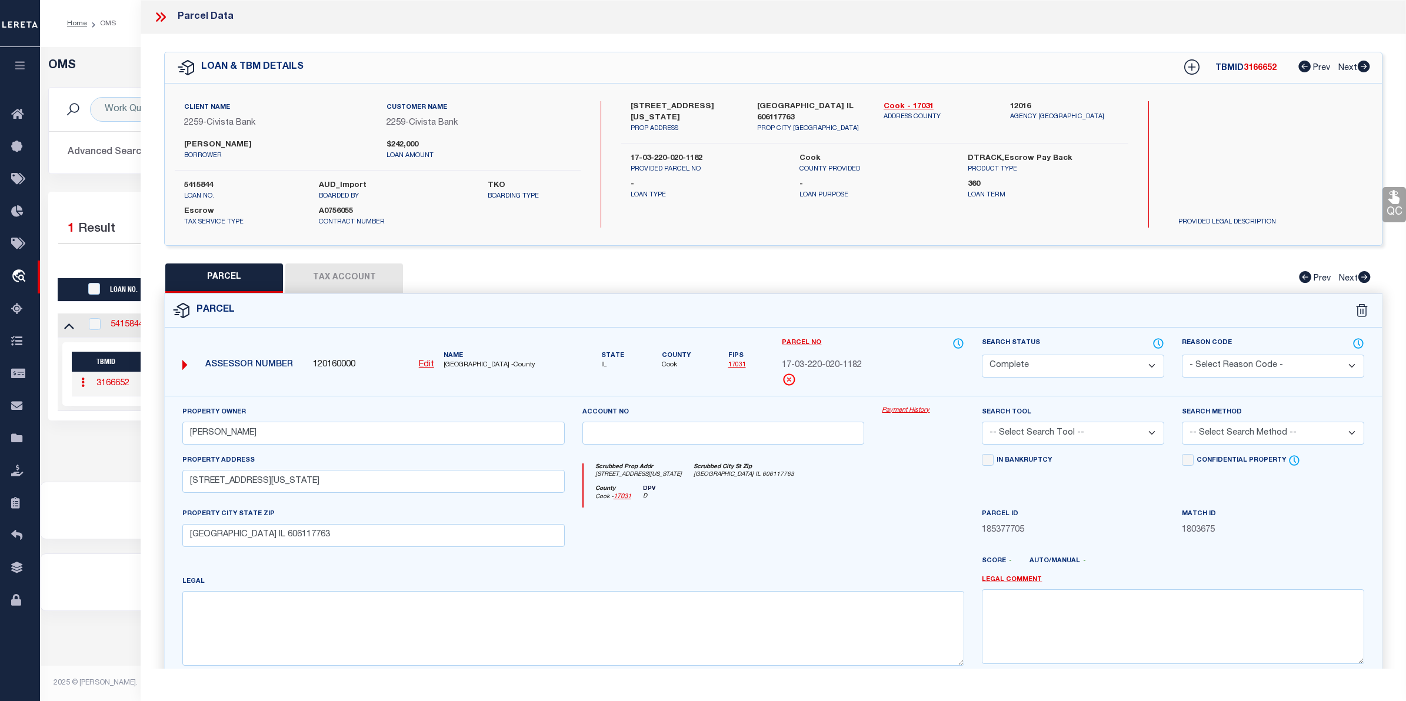
click at [927, 412] on link "Payment History" at bounding box center [923, 411] width 82 height 10
